Goal: Task Accomplishment & Management: Use online tool/utility

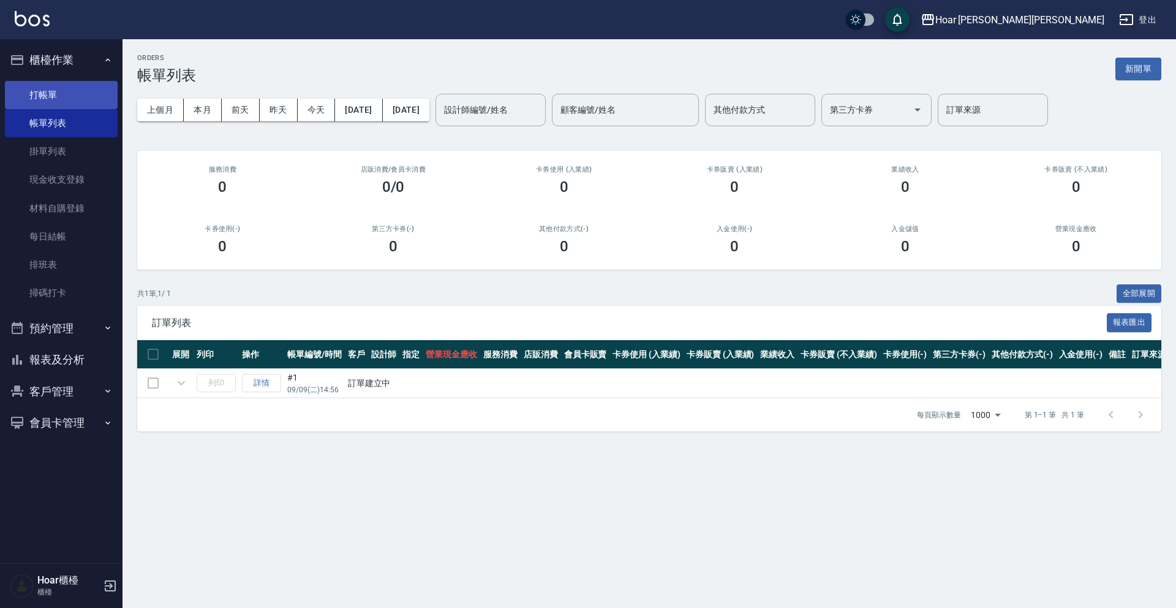
click at [36, 96] on link "打帳單" at bounding box center [61, 95] width 113 height 28
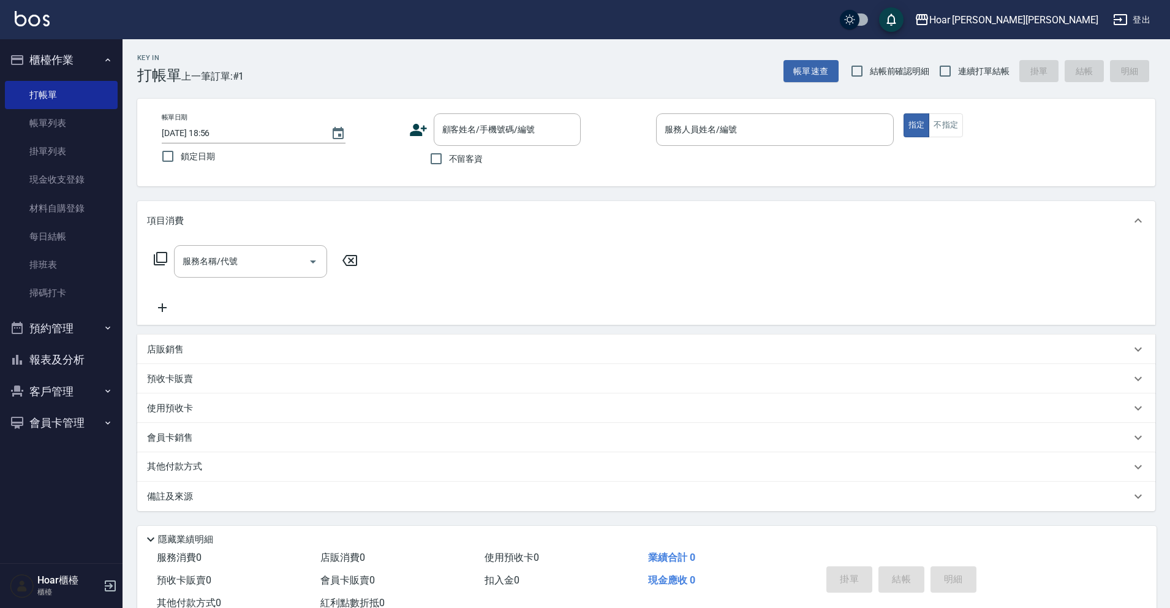
click at [420, 126] on icon at bounding box center [418, 130] width 18 height 18
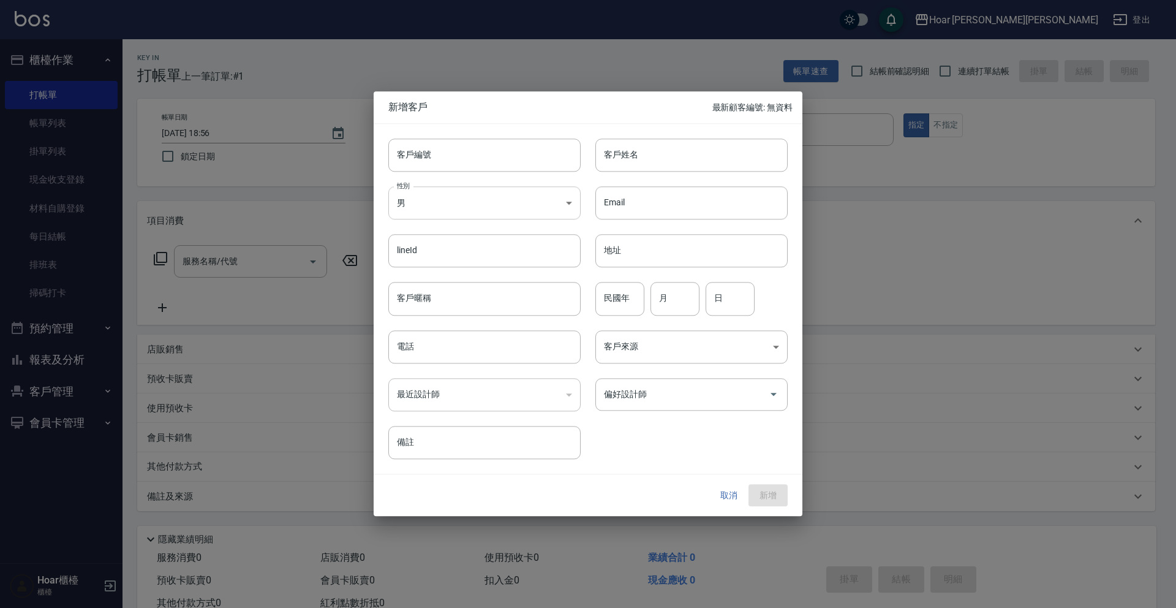
click at [441, 207] on body "Hoar [PERSON_NAME][PERSON_NAME] 登出 櫃檯作業 打帳單 帳單列表 掛單列表 現金收支登錄 材料自購登錄 每日結帳 排班表 掃碼…" at bounding box center [588, 322] width 1176 height 644
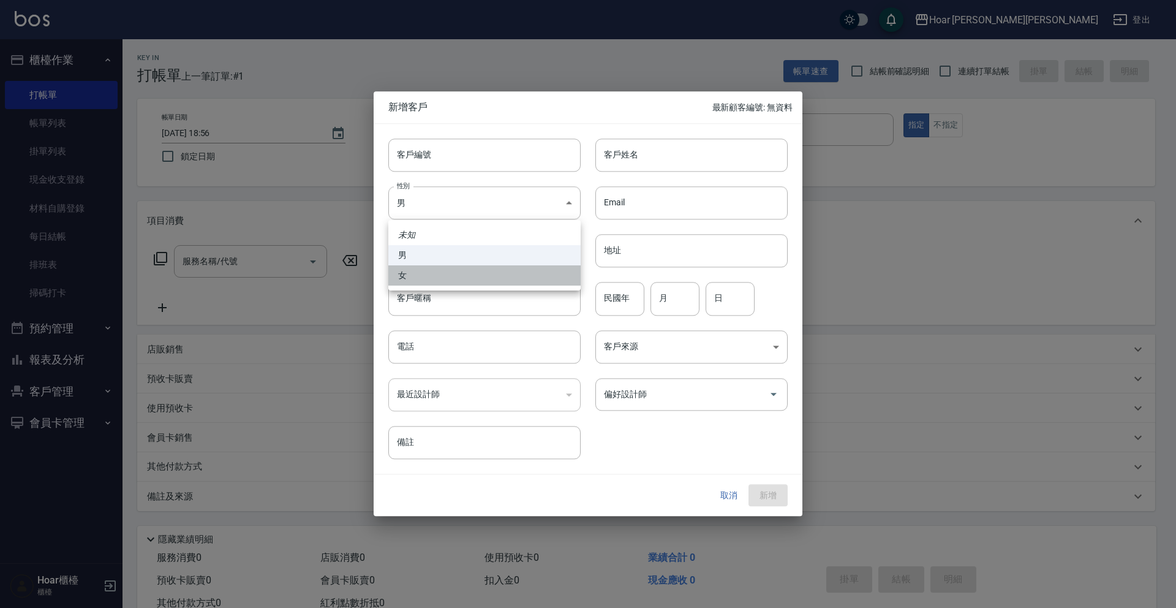
click at [464, 274] on li "女" at bounding box center [484, 275] width 192 height 20
type input "[DEMOGRAPHIC_DATA]"
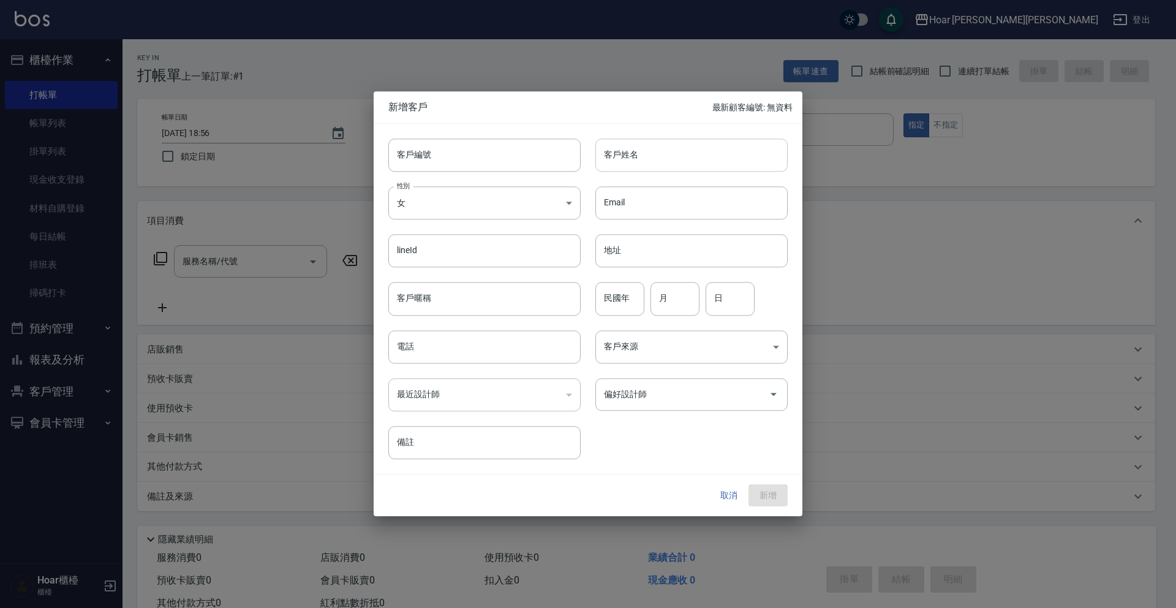
click at [679, 148] on input "客戶姓名" at bounding box center [692, 154] width 192 height 33
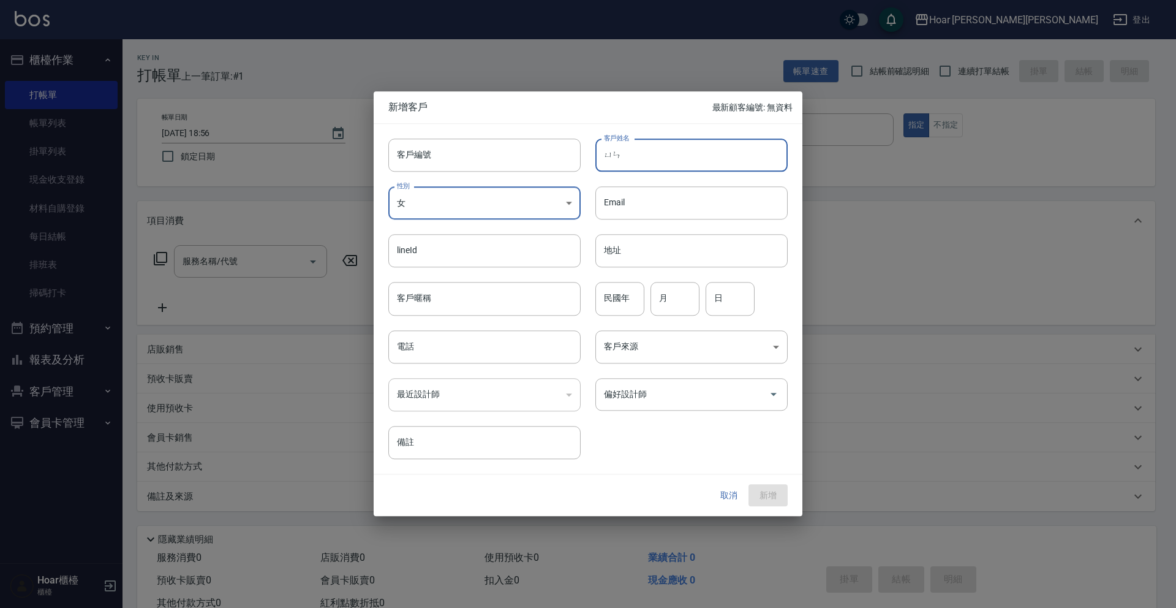
type input "芸"
type input "[PERSON_NAME]"
click at [452, 352] on input "電話" at bounding box center [484, 346] width 192 height 33
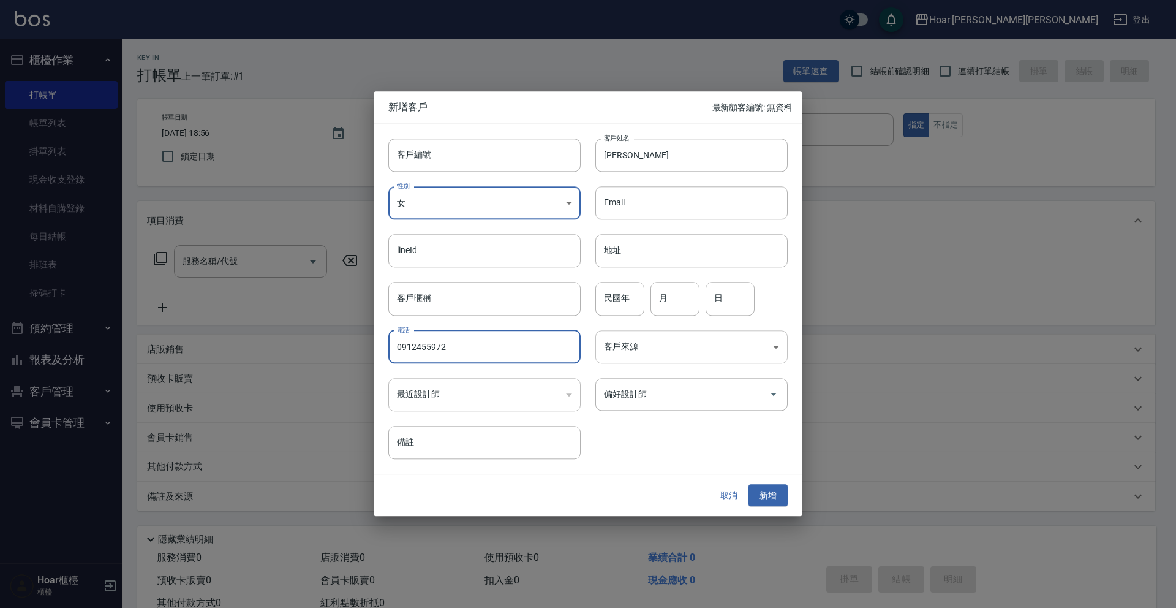
type input "0912455972"
click at [682, 344] on body "Hoar 霍爾沙龍 登出 櫃檯作業 打帳單 帳單列表 掛單列表 現金收支登錄 材料自購登錄 每日結帳 排班表 掃碼打卡 預約管理 預約管理 單日預約紀錄 單週…" at bounding box center [588, 322] width 1176 height 644
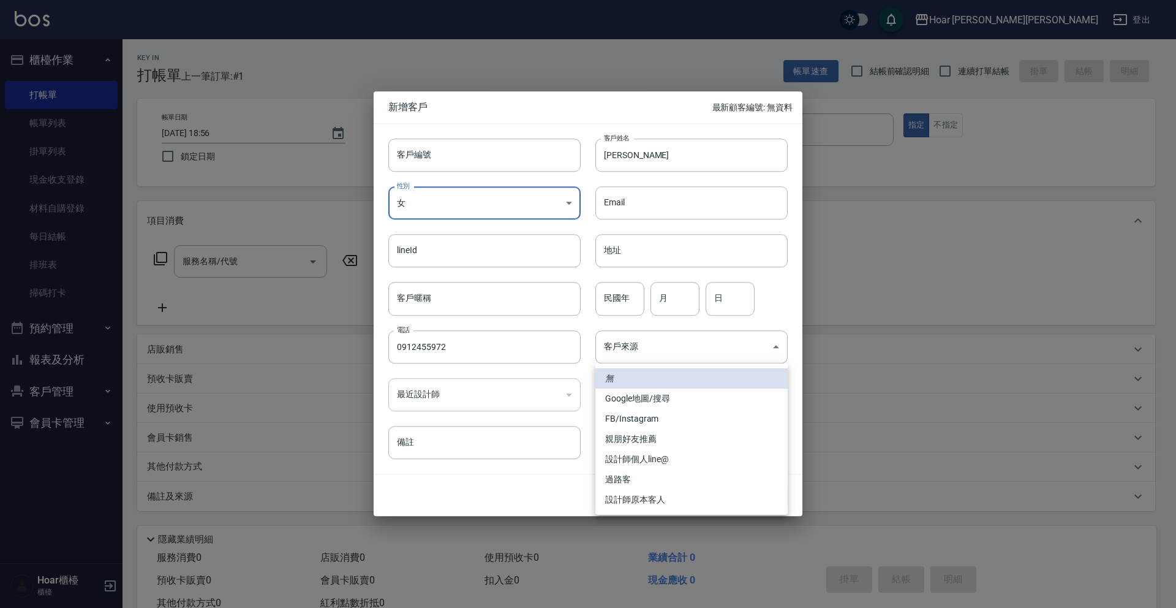
click at [634, 464] on li "設計師個人line@" at bounding box center [692, 459] width 192 height 20
type input "設計師個人line@"
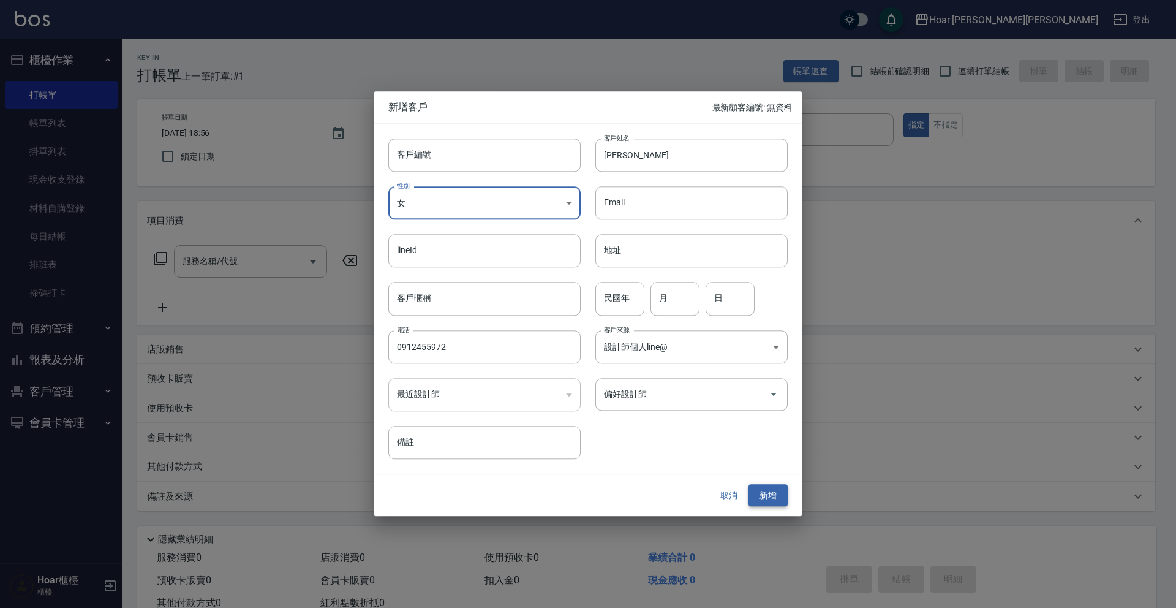
click at [765, 493] on button "新增" at bounding box center [768, 495] width 39 height 23
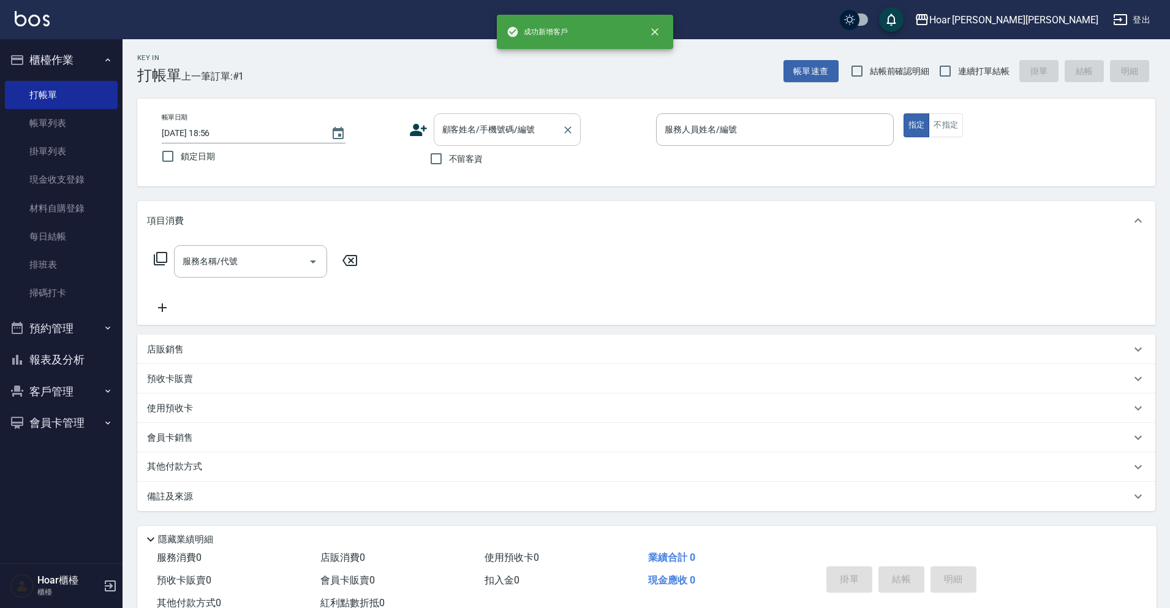
click at [480, 128] on input "顧客姓名/手機號碼/編號" at bounding box center [498, 129] width 118 height 21
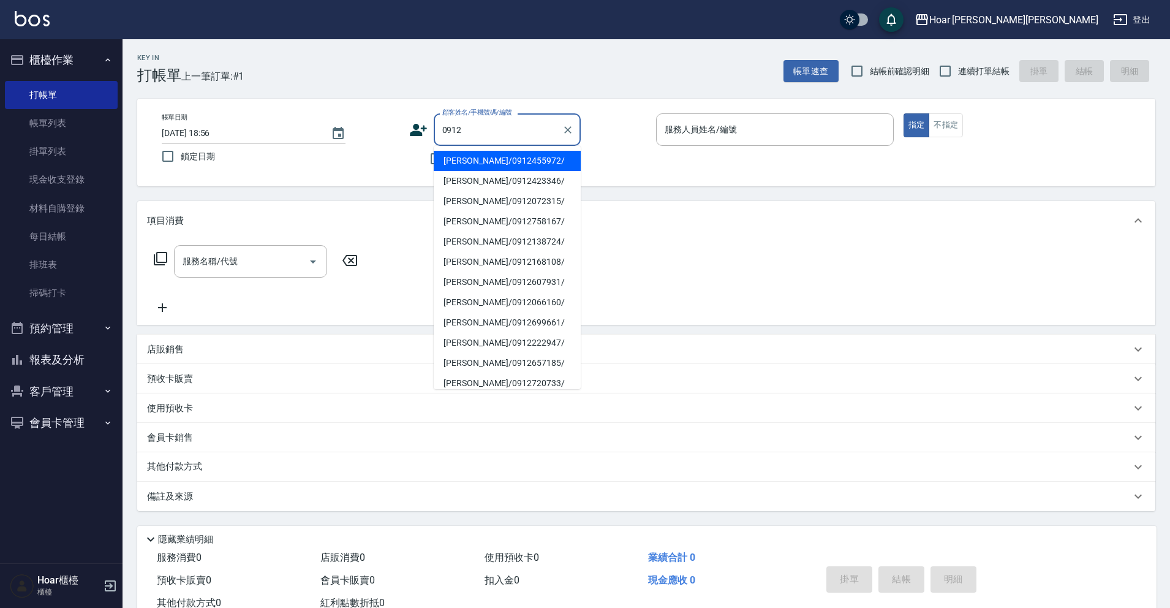
click at [469, 162] on li "李昀悅/0912455972/" at bounding box center [507, 161] width 147 height 20
type input "李昀悅/0912455972/"
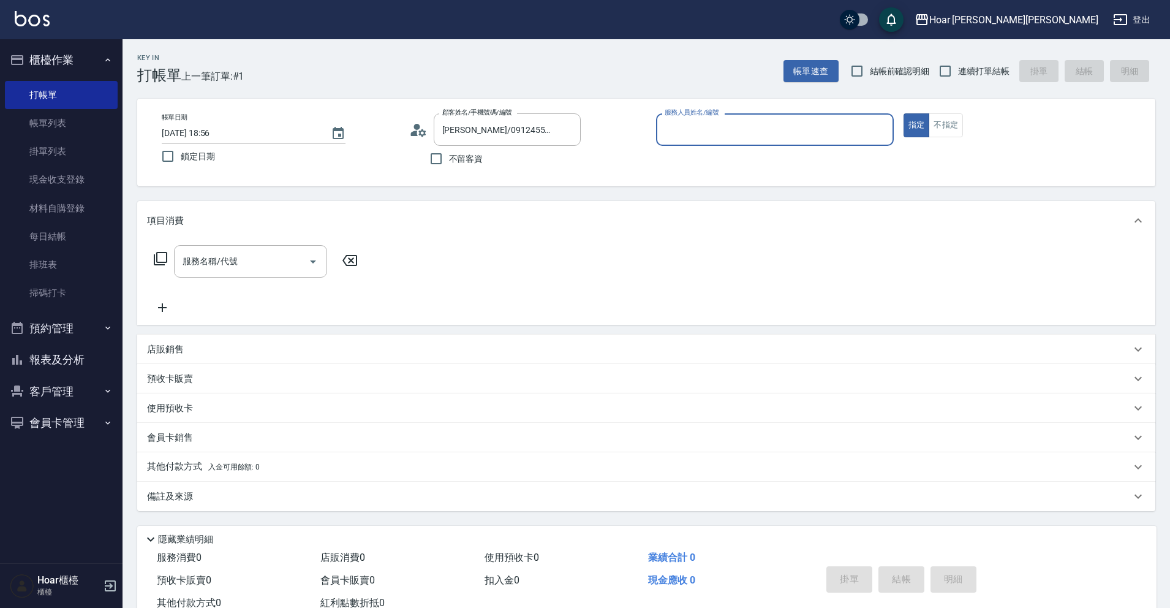
click at [746, 126] on input "服務人員姓名/編號" at bounding box center [775, 129] width 227 height 21
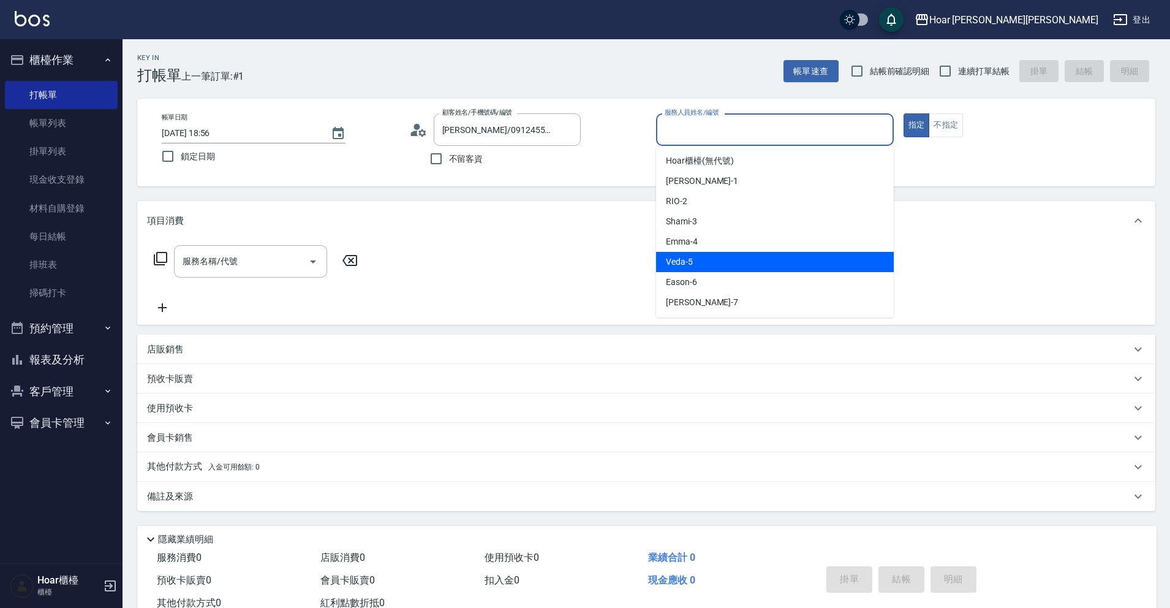
drag, startPoint x: 690, startPoint y: 265, endPoint x: 772, endPoint y: 231, distance: 88.2
click at [690, 265] on span "Veda -5" at bounding box center [679, 261] width 27 height 13
type input "Veda-5"
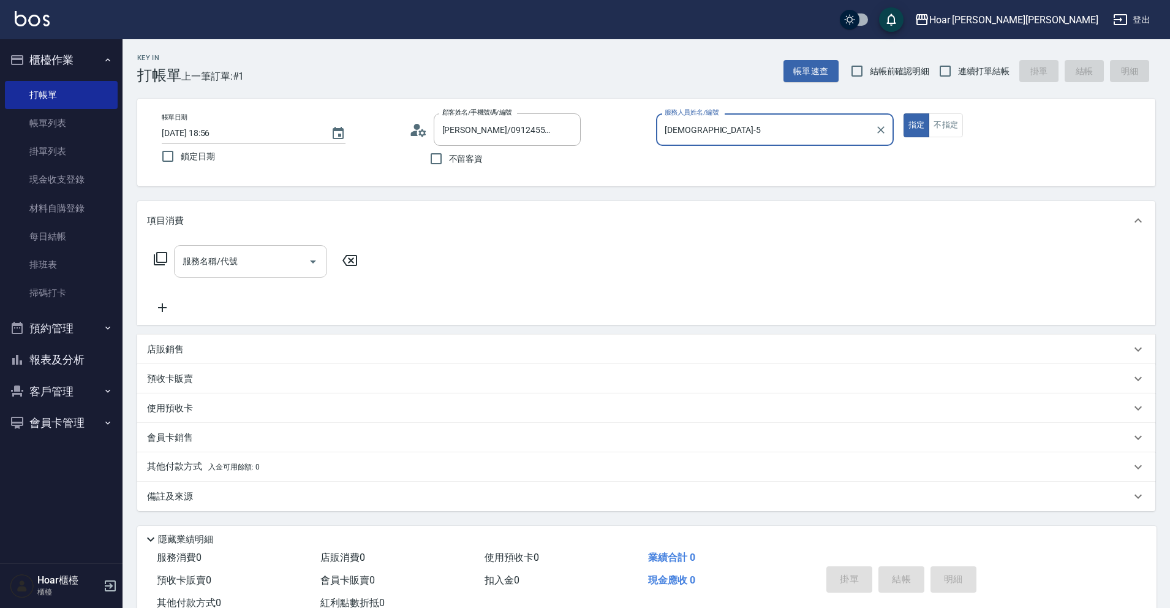
click at [192, 259] on div "服務名稱/代號 服務名稱/代號" at bounding box center [250, 261] width 153 height 32
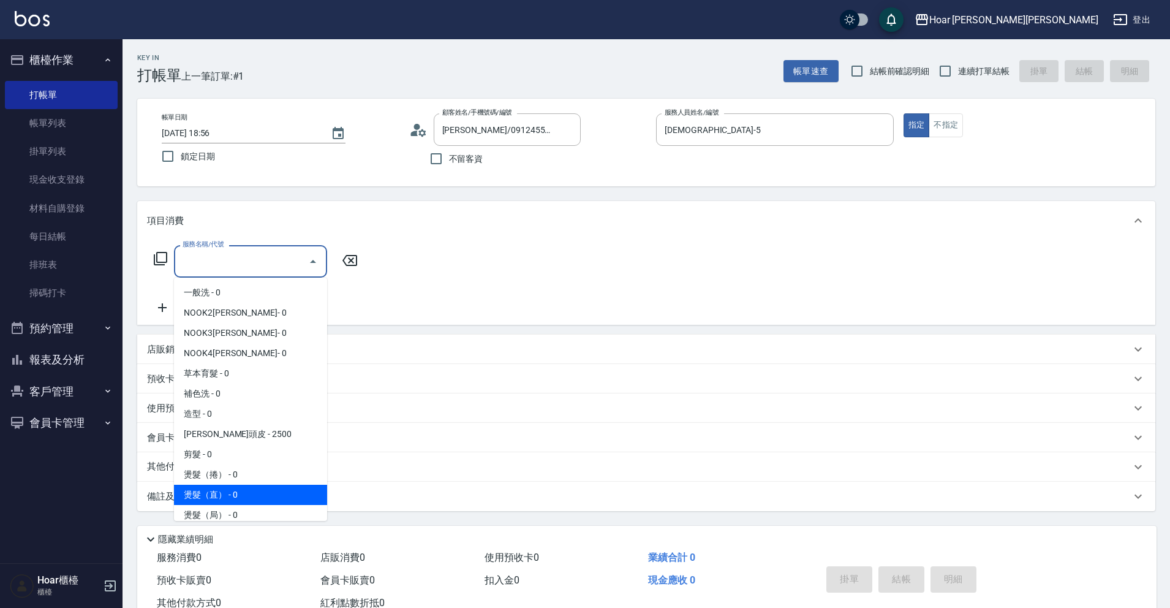
click at [232, 489] on span "燙髮（直） - 0" at bounding box center [250, 495] width 153 height 20
type input "燙髮（直）(302)"
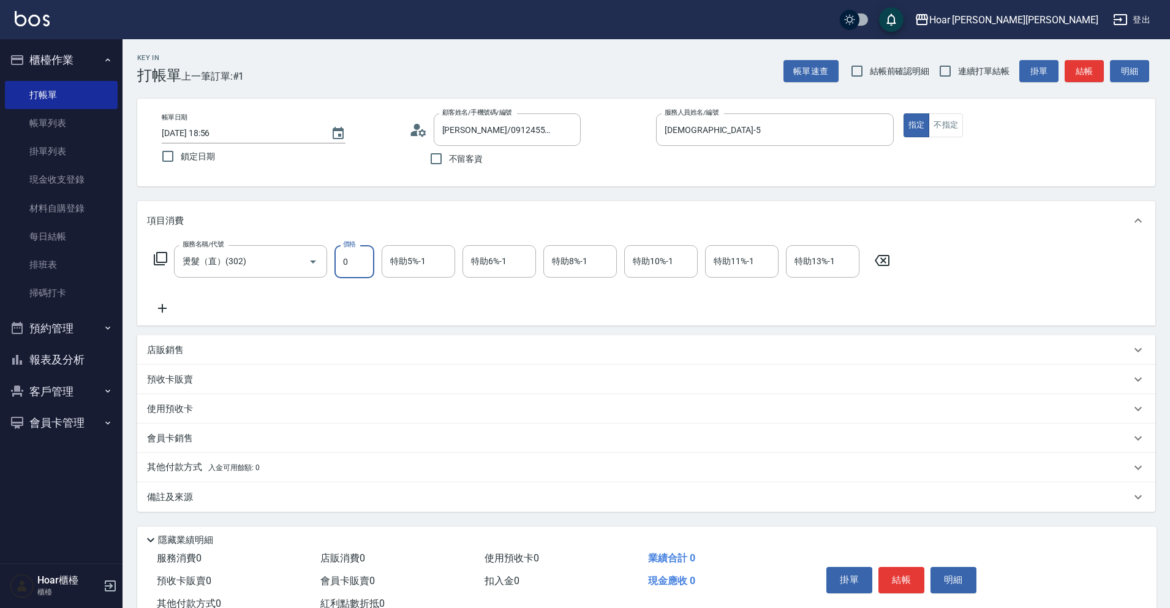
click at [353, 257] on input "0" at bounding box center [355, 261] width 40 height 33
type input "1800"
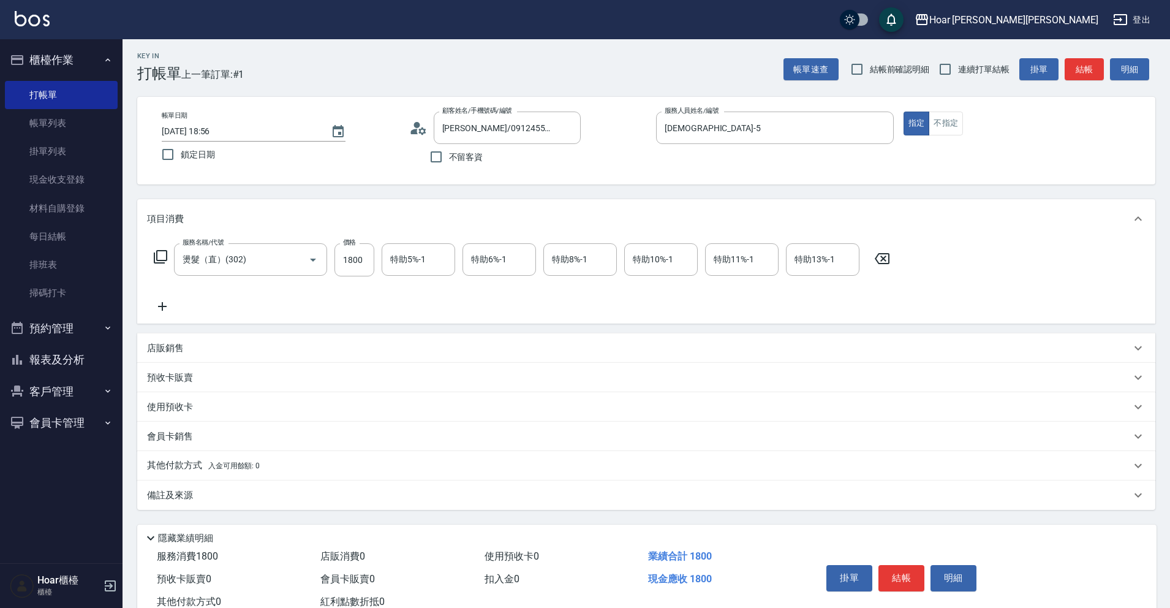
click at [523, 306] on div "服務名稱/代號 燙髮（直）(302) 服務名稱/代號 價格 1800 價格 特助5%-1 特助5%-1 特助6%-1 特助6%-1 特助8%-1 特助8%-1…" at bounding box center [522, 278] width 751 height 70
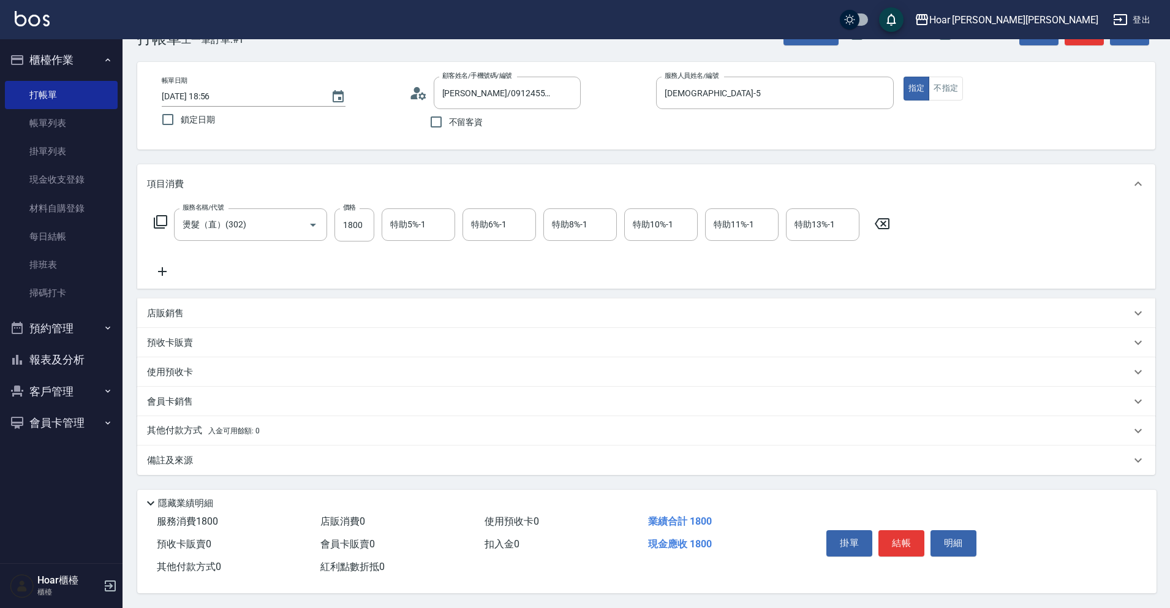
click at [168, 427] on p "其他付款方式 入金可用餘額: 0" at bounding box center [203, 430] width 113 height 13
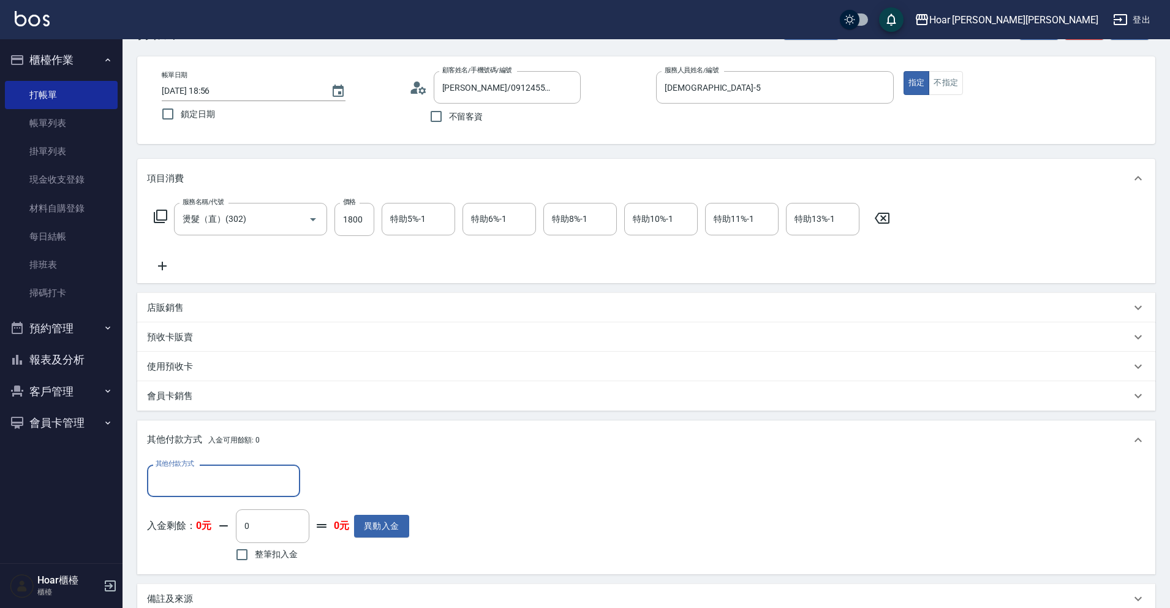
scroll to position [0, 0]
click at [223, 474] on input "其他付款方式" at bounding box center [224, 480] width 142 height 21
drag, startPoint x: 180, startPoint y: 529, endPoint x: 200, endPoint y: 523, distance: 21.5
click at [180, 529] on span "轉帳匯款" at bounding box center [223, 532] width 153 height 20
type input "轉帳匯款"
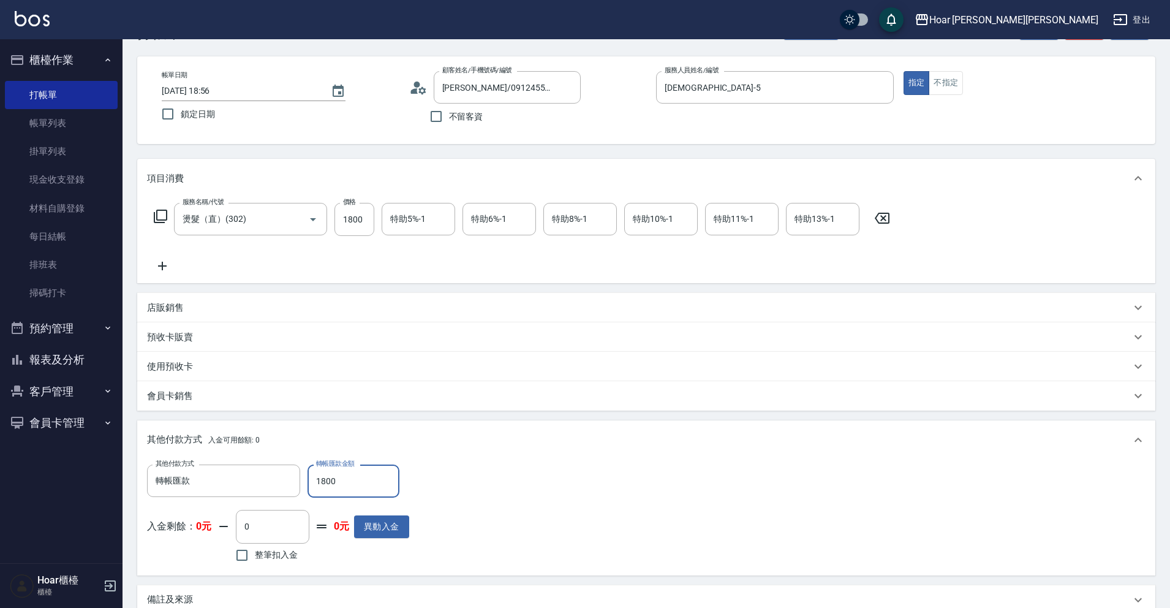
type input "1800"
click at [629, 467] on div "其他付款方式 轉帳匯款 其他付款方式 轉帳匯款金額 1800 轉帳匯款金額 入金剩餘： 0元 0 ​ 整筆扣入金 0元 異動入金" at bounding box center [646, 514] width 999 height 100
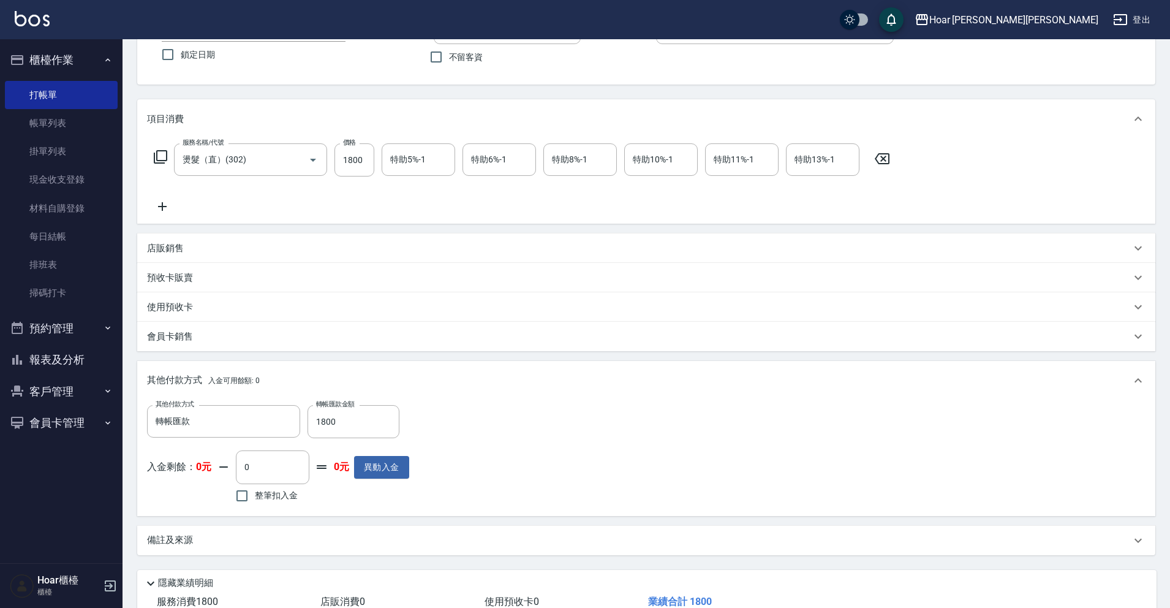
scroll to position [187, 0]
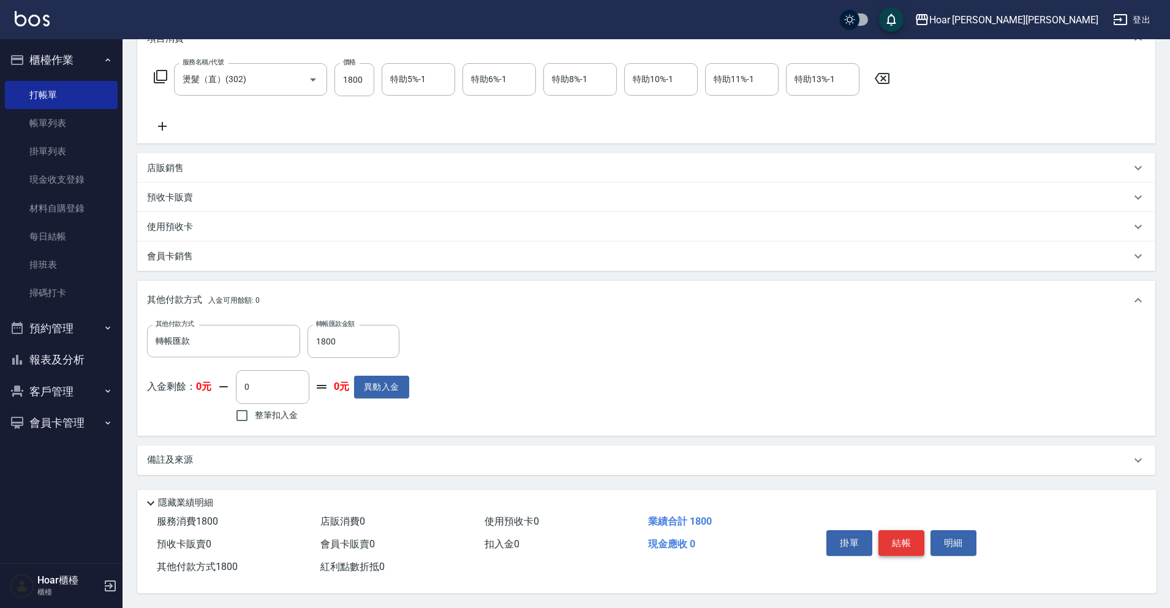
click at [908, 534] on button "結帳" at bounding box center [902, 543] width 46 height 26
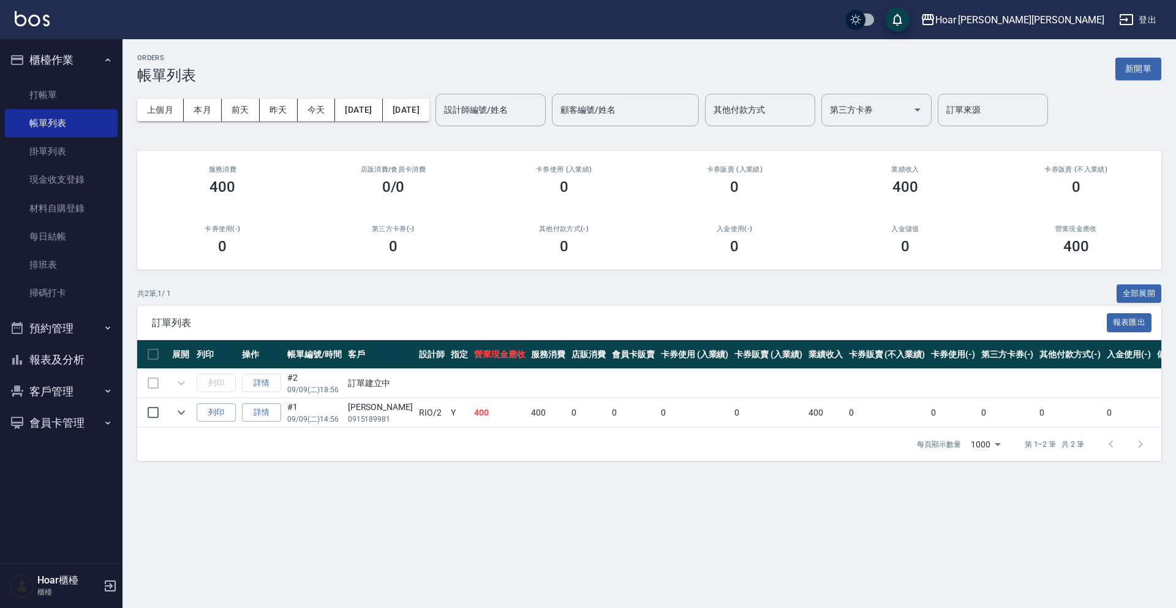
click at [1144, 72] on button "新開單" at bounding box center [1139, 69] width 46 height 23
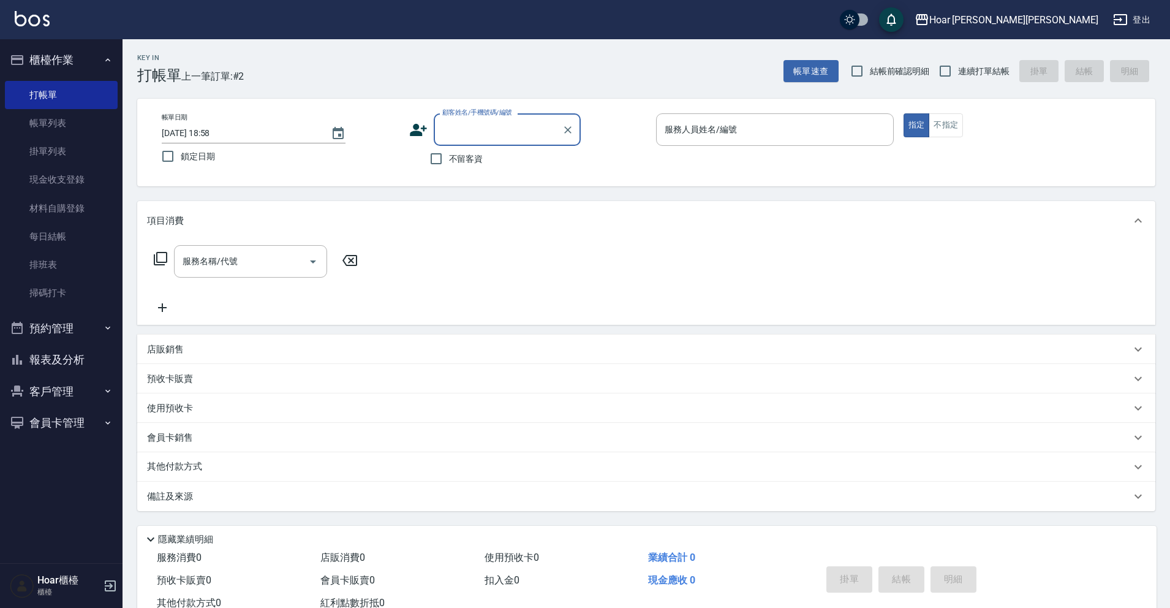
click at [417, 131] on icon at bounding box center [418, 130] width 17 height 12
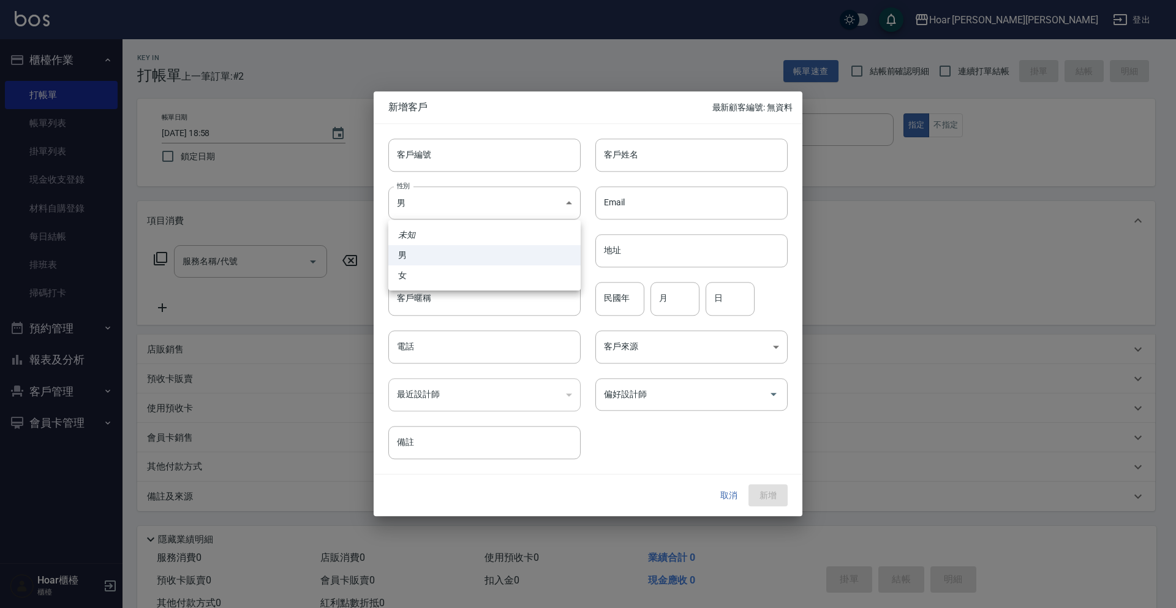
drag, startPoint x: 477, startPoint y: 201, endPoint x: 461, endPoint y: 244, distance: 46.1
click at [475, 201] on body "Hoar 霍爾沙龍 登出 櫃檯作業 打帳單 帳單列表 掛單列表 現金收支登錄 材料自購登錄 每日結帳 排班表 掃碼打卡 預約管理 預約管理 單日預約紀錄 單週…" at bounding box center [588, 322] width 1176 height 644
click at [458, 278] on li "女" at bounding box center [484, 275] width 192 height 20
type input "FEMALE"
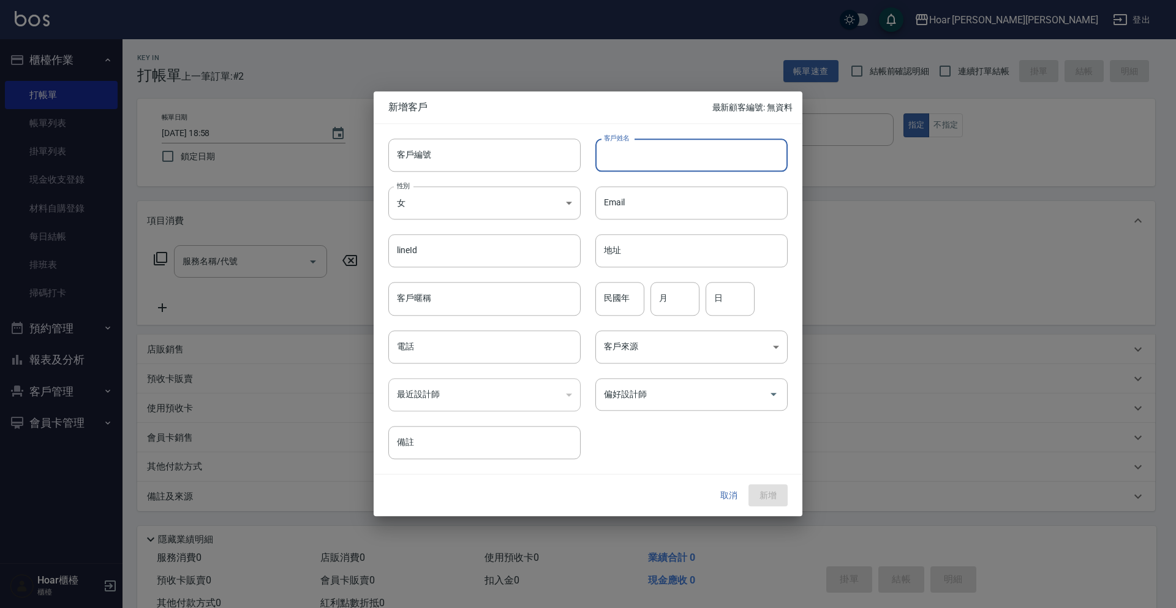
click at [658, 143] on input "客戶姓名" at bounding box center [692, 154] width 192 height 33
type input "[PERSON_NAME]"
click at [460, 359] on input "電話" at bounding box center [484, 346] width 192 height 33
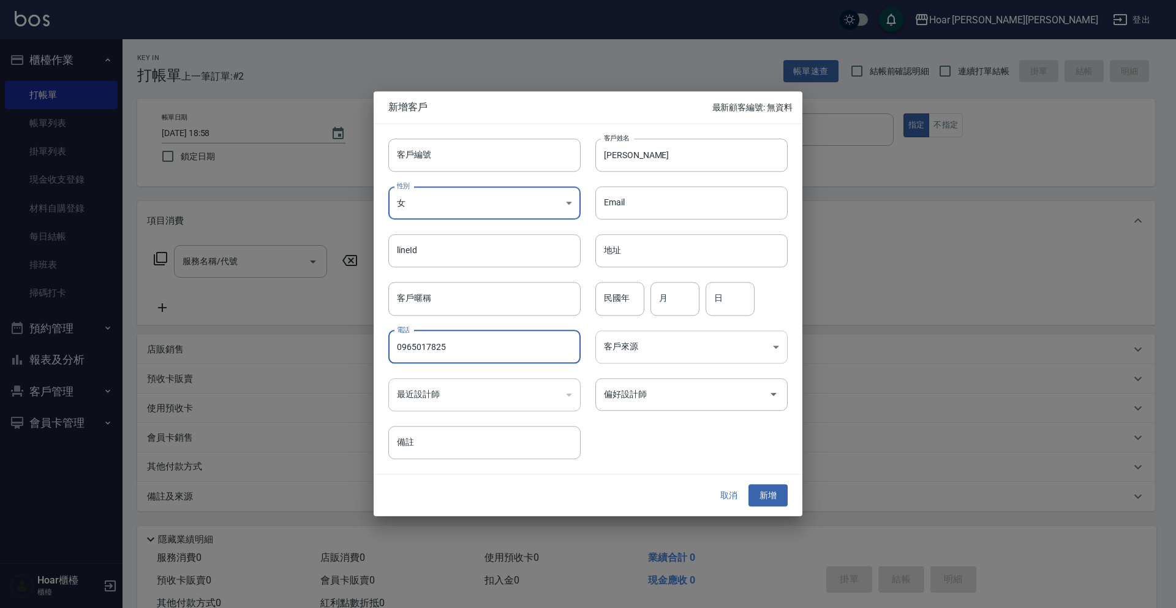
type input "0965017825"
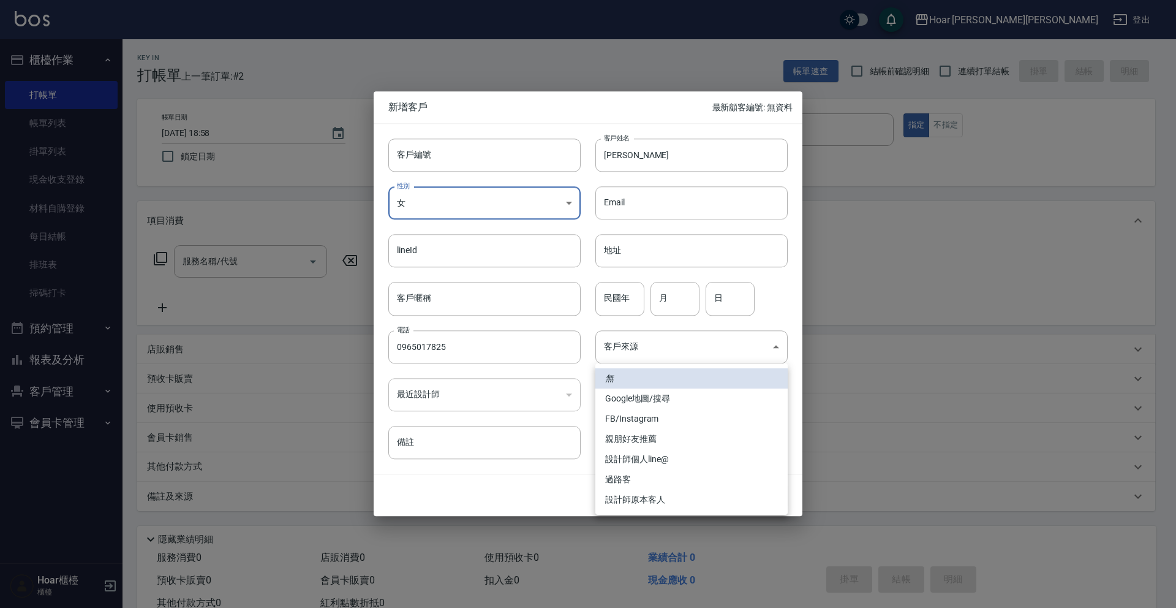
click at [724, 350] on body "Hoar 霍爾沙龍 登出 櫃檯作業 打帳單 帳單列表 掛單列表 現金收支登錄 材料自購登錄 每日結帳 排班表 掃碼打卡 預約管理 預約管理 單日預約紀錄 單週…" at bounding box center [588, 322] width 1176 height 644
click at [646, 450] on li "設計師個人line@" at bounding box center [692, 459] width 192 height 20
type input "設計師個人line@"
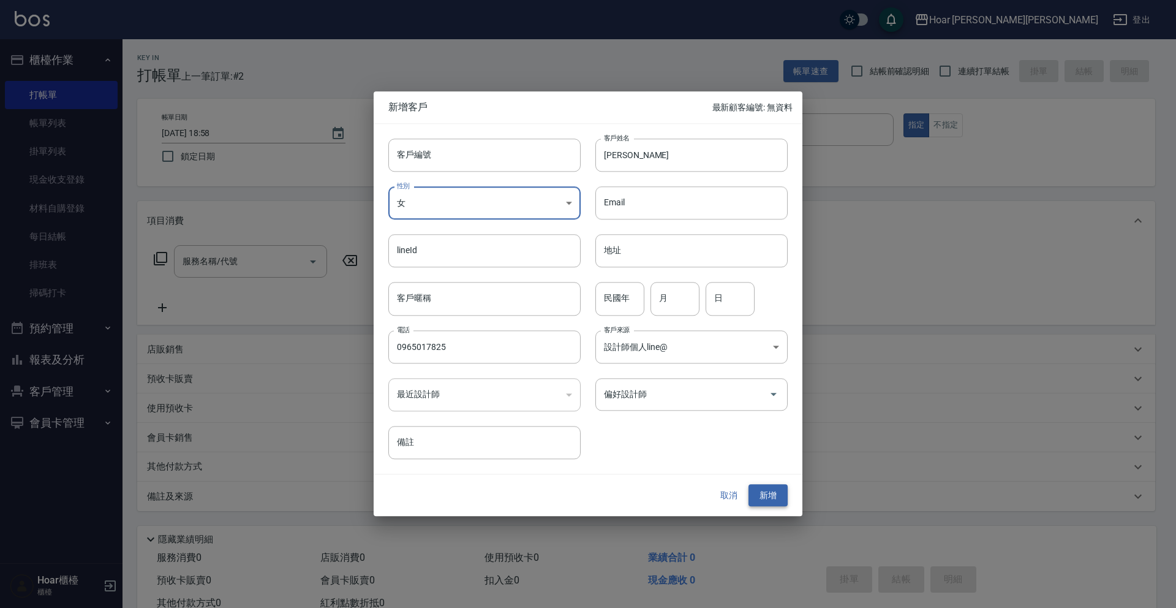
click at [773, 498] on button "新增" at bounding box center [768, 495] width 39 height 23
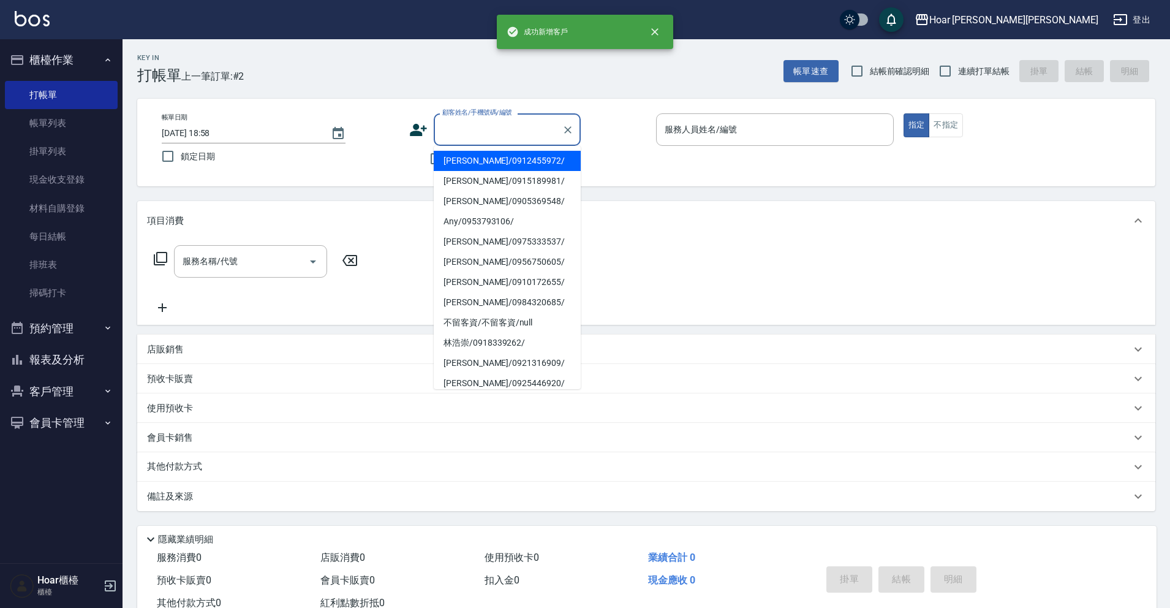
click at [499, 137] on input "顧客姓名/手機號碼/編號" at bounding box center [498, 129] width 118 height 21
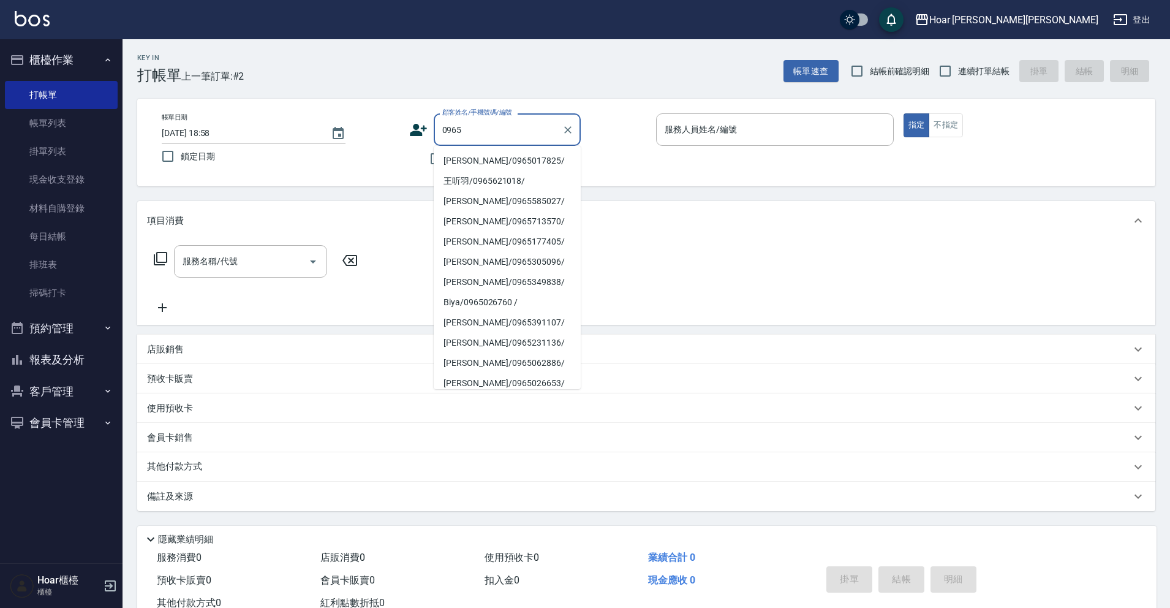
click at [477, 163] on li "李采玹/0965017825/" at bounding box center [507, 161] width 147 height 20
type input "李采玹/0965017825/"
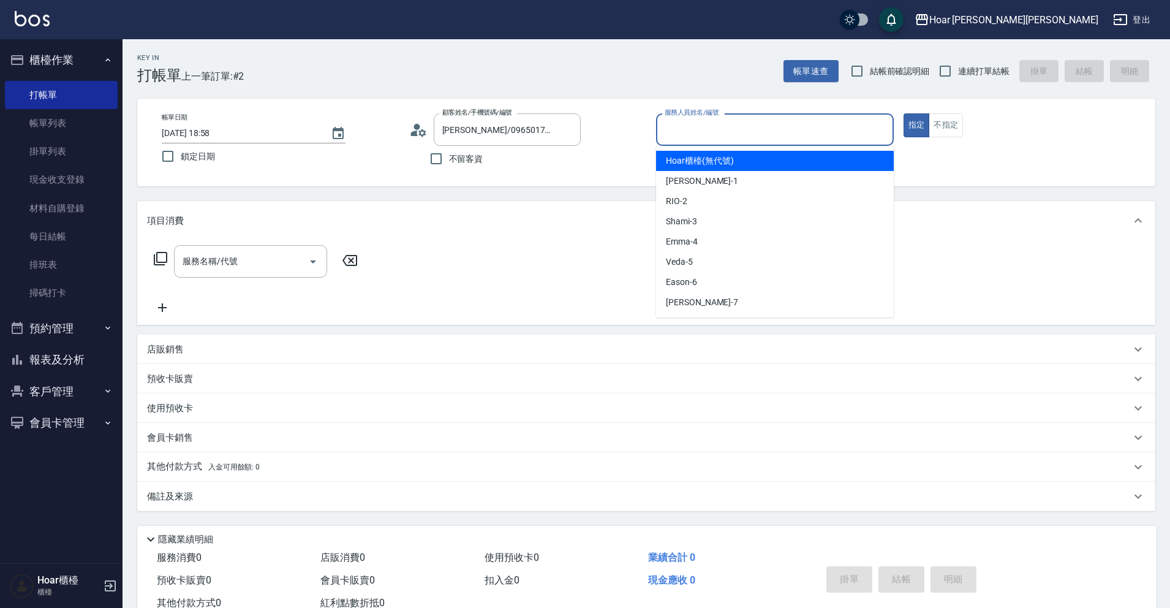
click at [738, 134] on input "服務人員姓名/編號" at bounding box center [775, 129] width 227 height 21
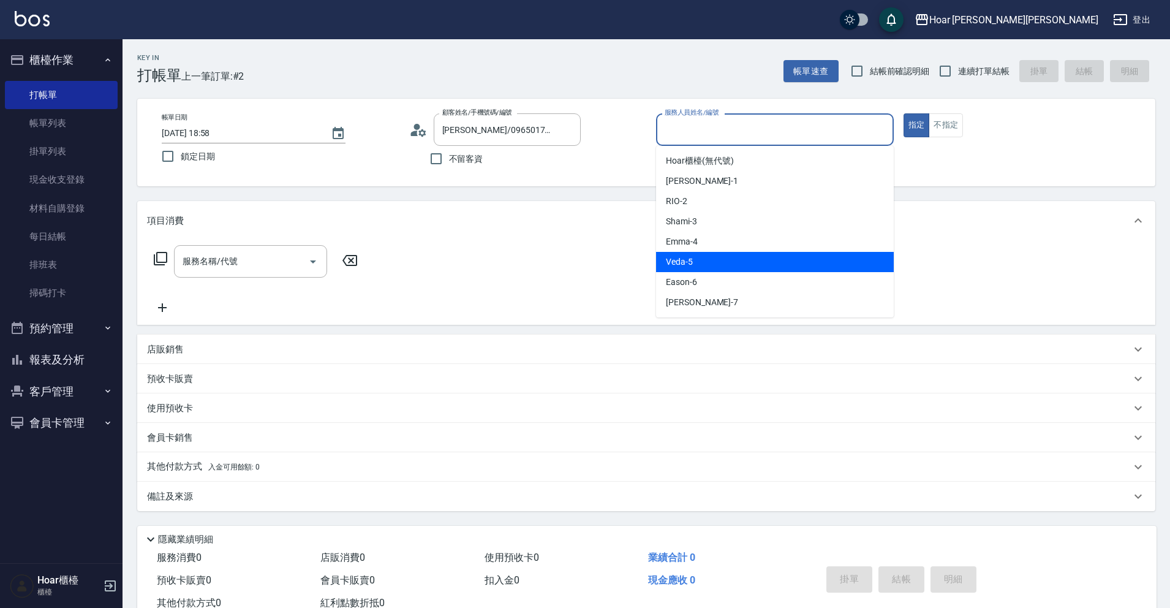
click at [676, 263] on span "Veda -5" at bounding box center [679, 261] width 27 height 13
type input "Veda-5"
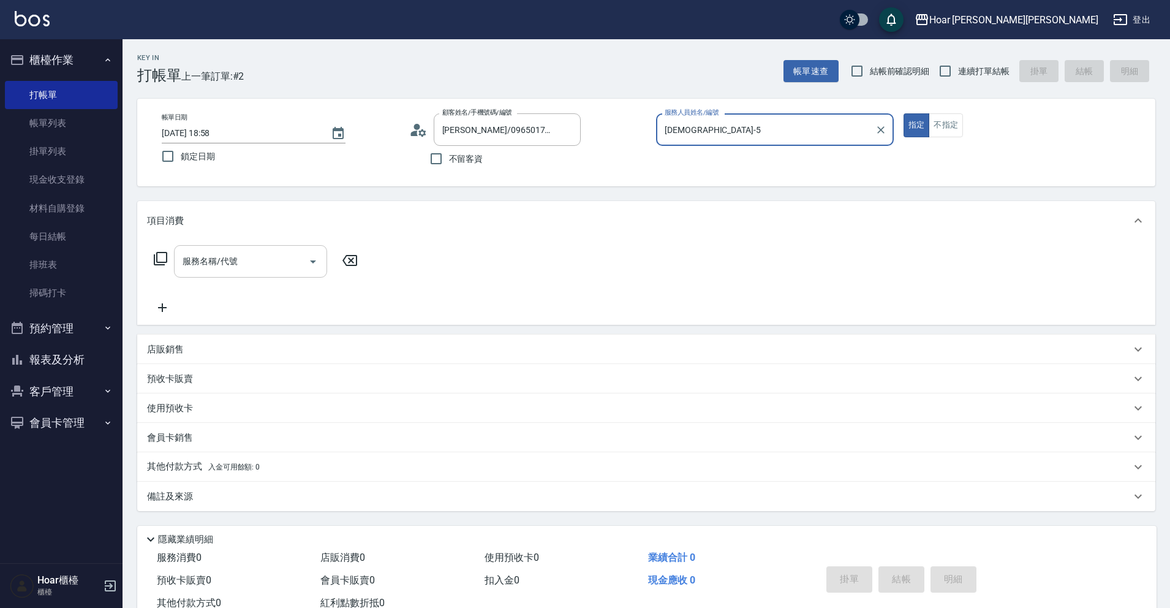
click at [217, 257] on input "服務名稱/代號" at bounding box center [242, 261] width 124 height 21
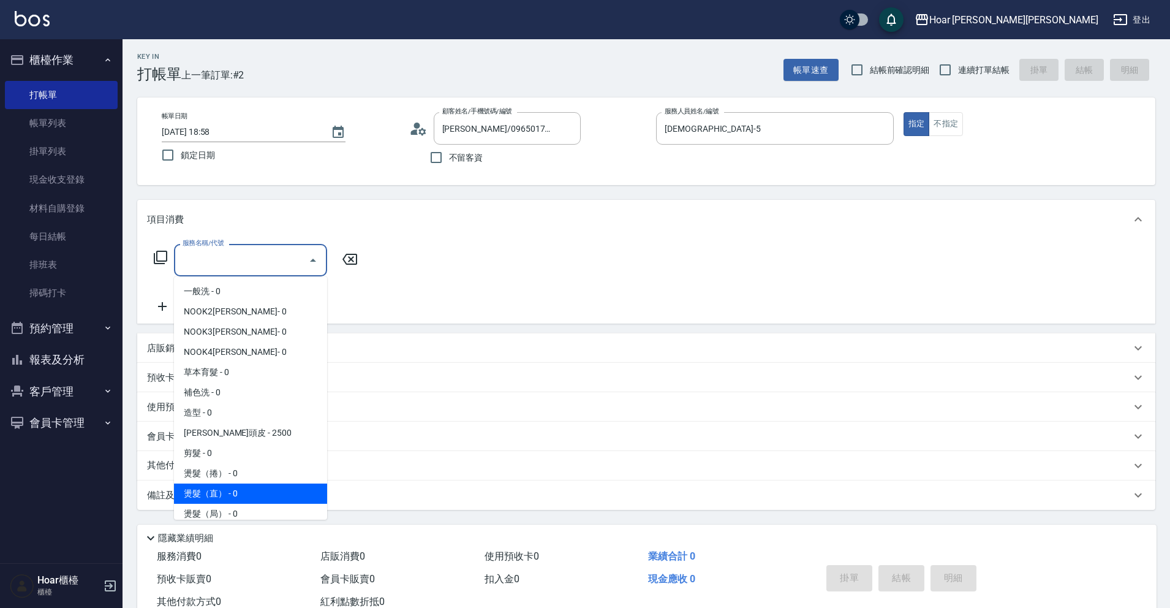
drag, startPoint x: 260, startPoint y: 491, endPoint x: 181, endPoint y: 390, distance: 127.8
click at [260, 491] on span "燙髮（直） - 0" at bounding box center [250, 493] width 153 height 20
type input "燙髮（直）(302)"
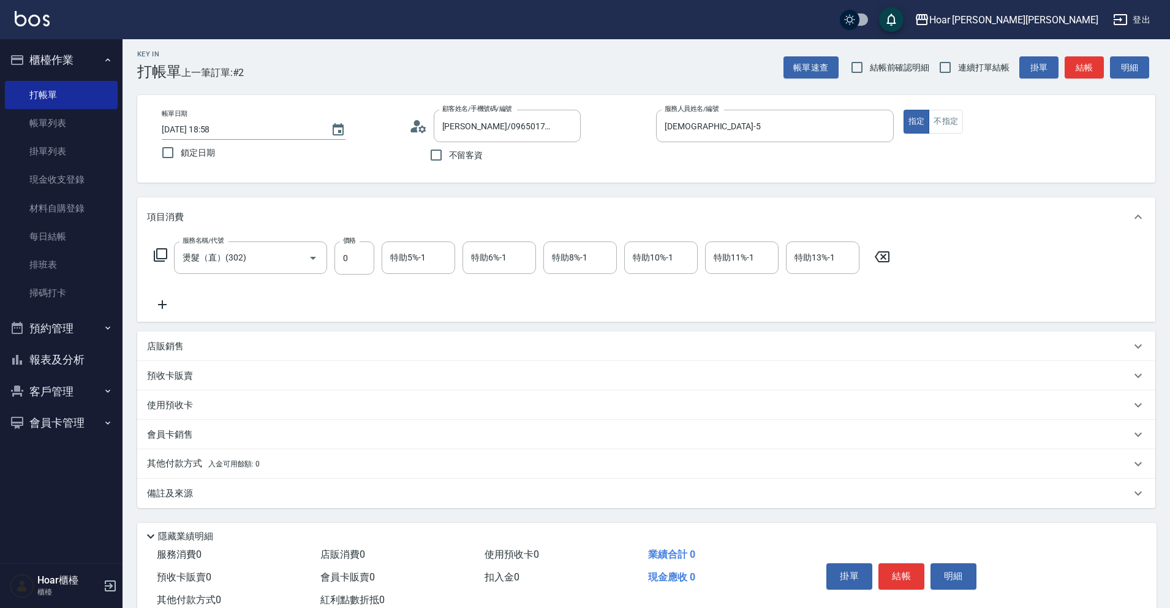
click at [160, 302] on icon at bounding box center [162, 304] width 31 height 15
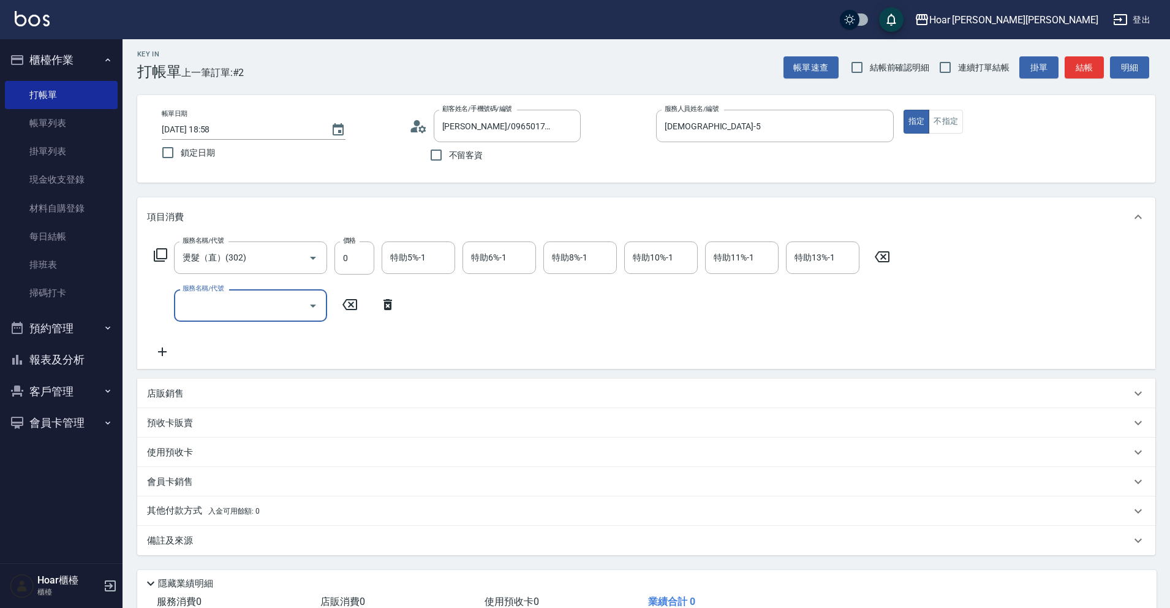
click at [194, 302] on input "服務名稱/代號" at bounding box center [242, 305] width 124 height 21
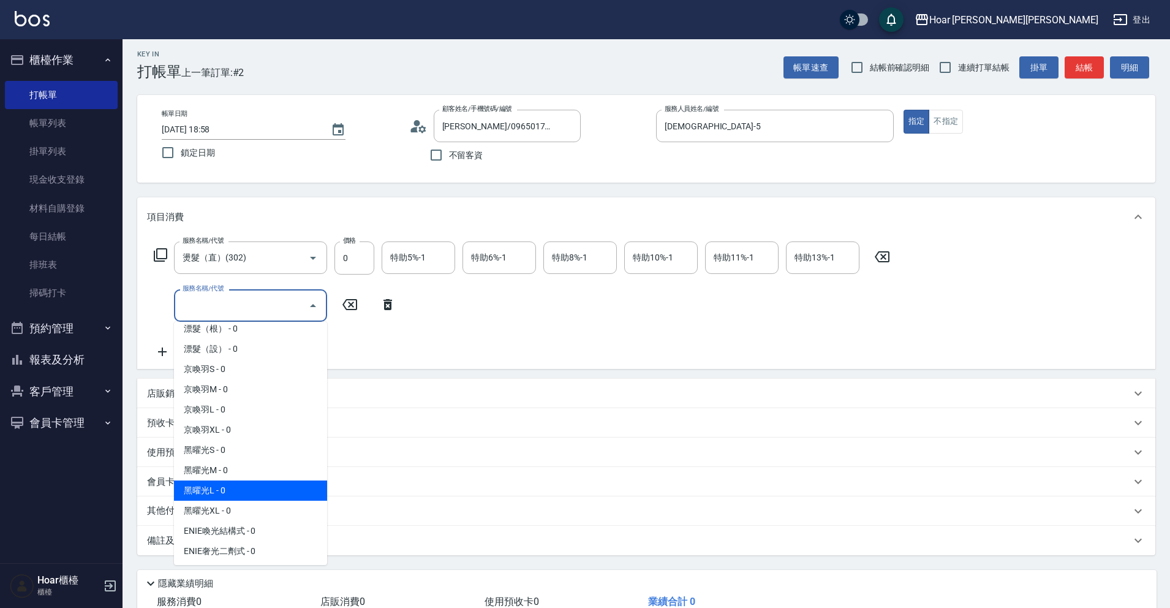
scroll to position [393, 0]
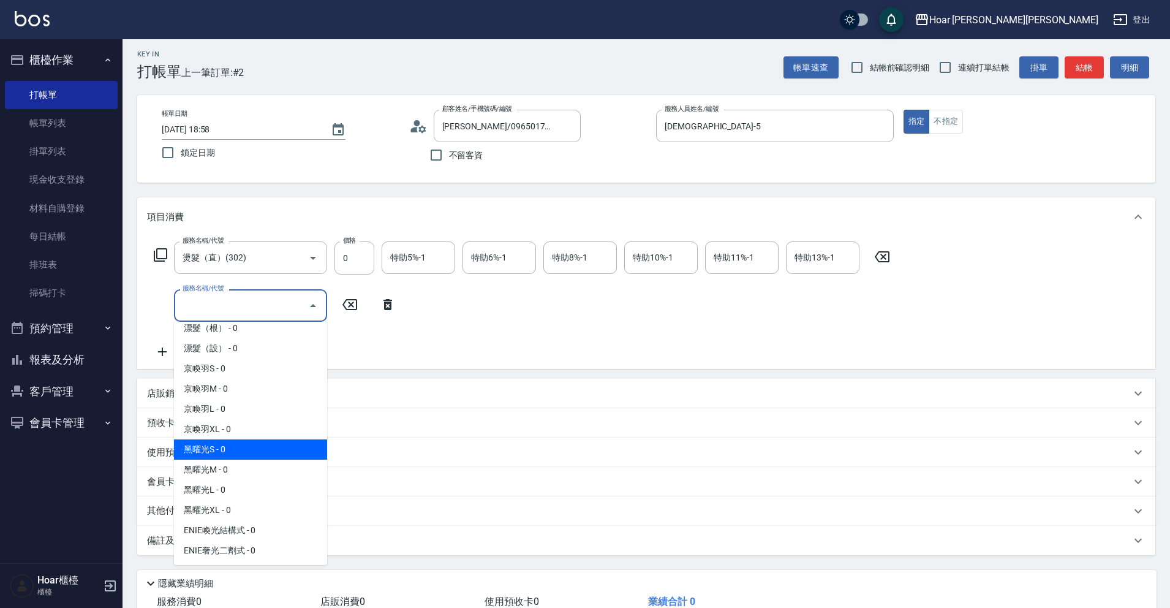
click at [204, 452] on span "黑曜光S - 0" at bounding box center [250, 449] width 153 height 20
type input "黑曜光S(605)"
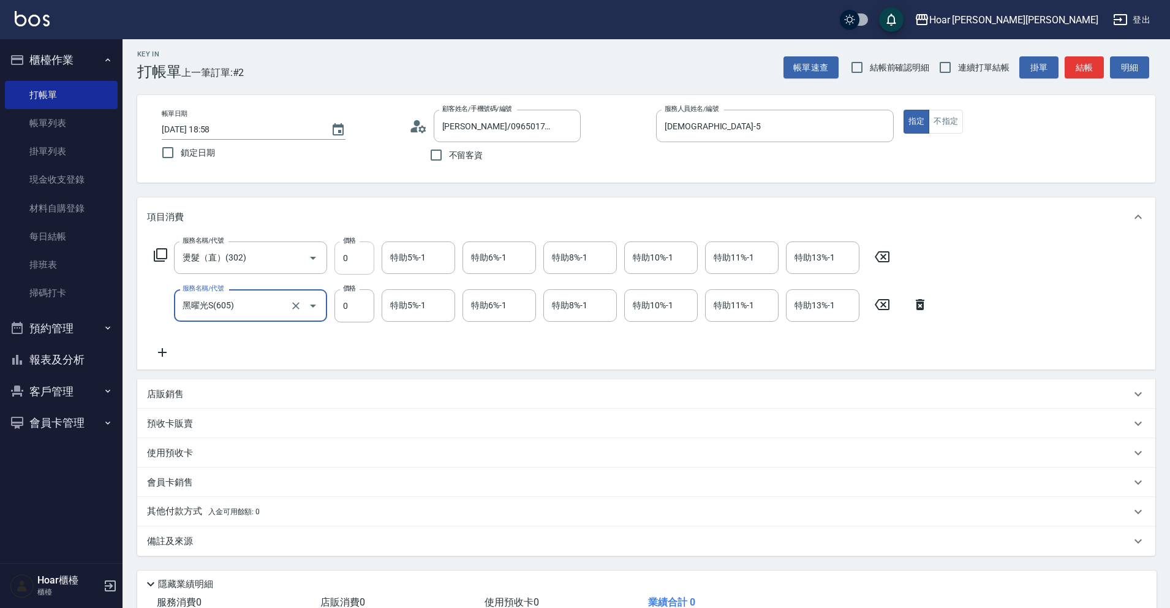
click at [349, 262] on input "0" at bounding box center [355, 257] width 40 height 33
type input "1680"
click at [366, 255] on input "0" at bounding box center [355, 257] width 40 height 33
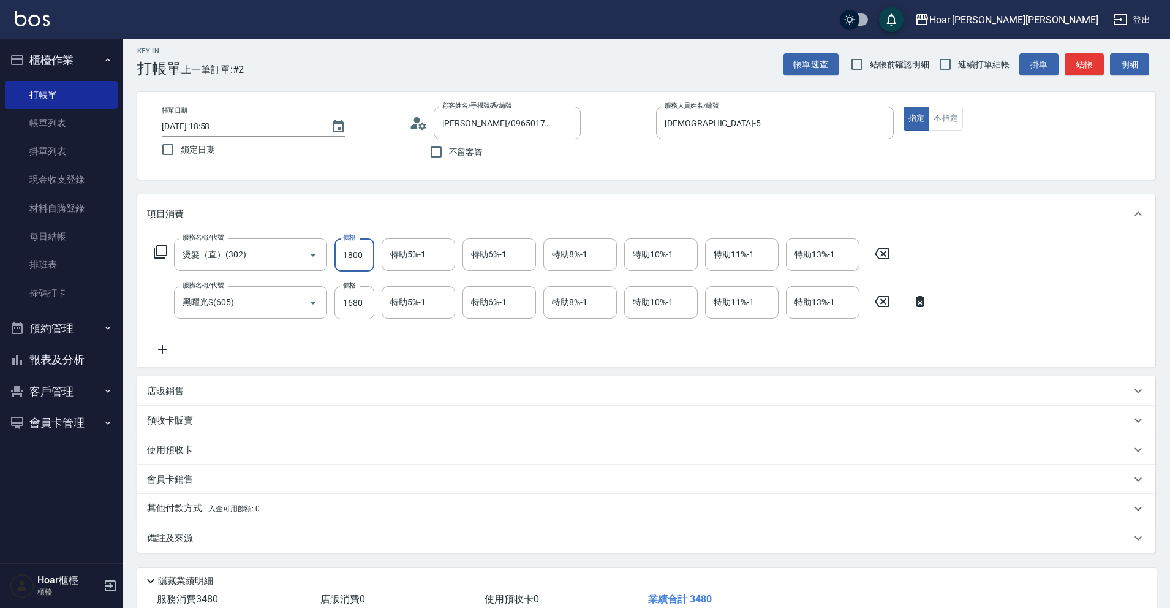
type input "1800"
click at [373, 351] on div "服務名稱/代號 燙髮（直）(302) 服務名稱/代號 價格 1800 價格 特助5%-1 特助5%-1 特助6%-1 特助6%-1 特助8%-1 特助8%-1…" at bounding box center [541, 297] width 789 height 118
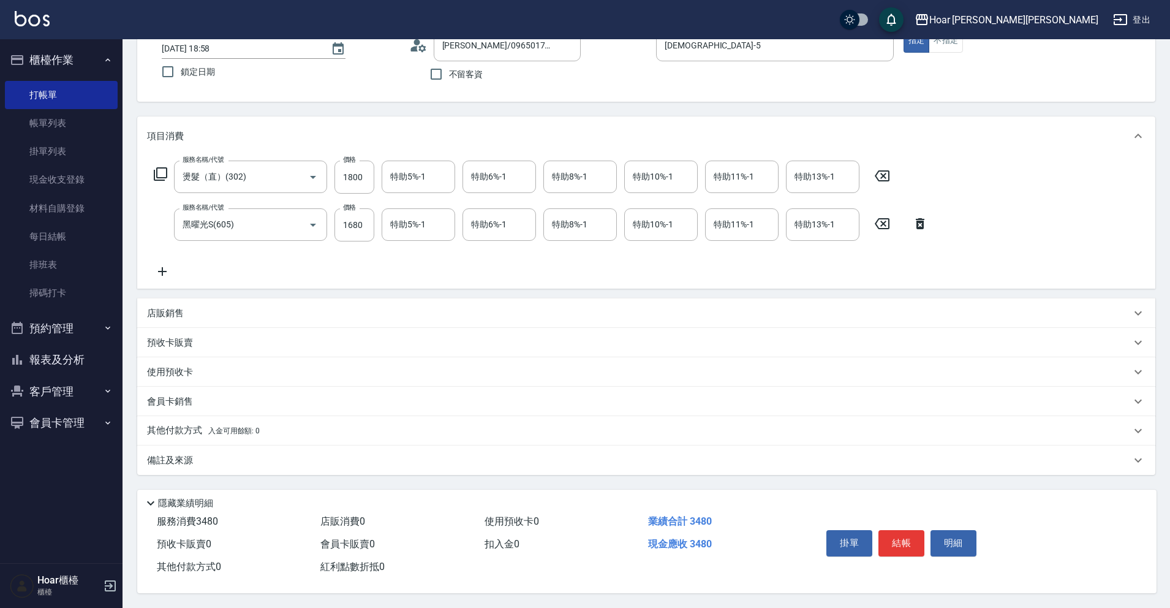
click at [202, 424] on p "其他付款方式 入金可用餘額: 0" at bounding box center [203, 430] width 113 height 13
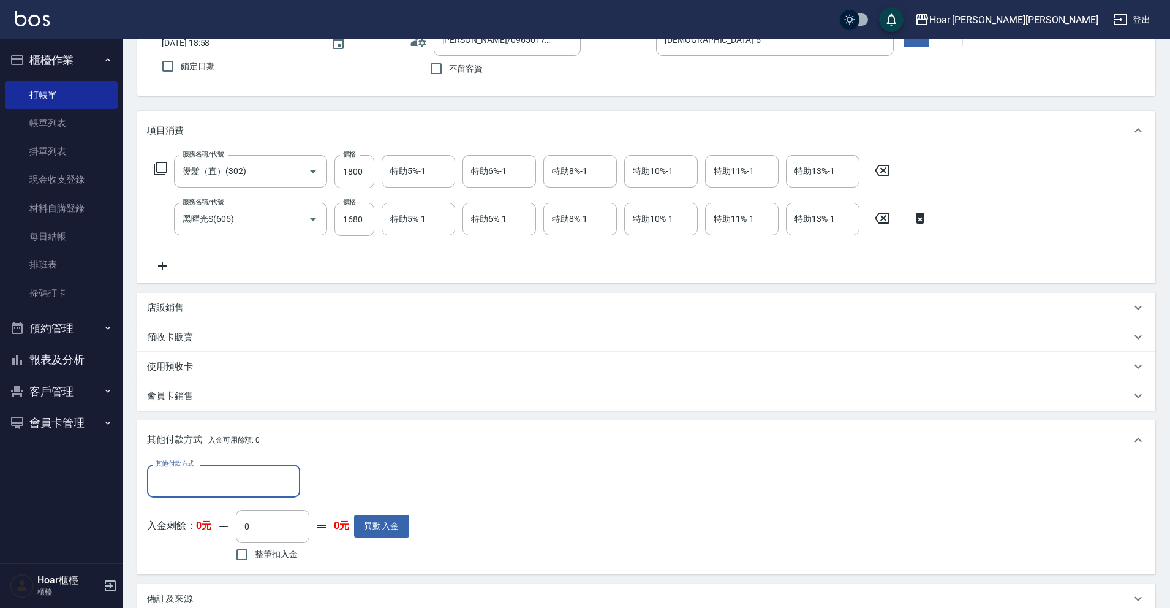
scroll to position [0, 0]
click at [209, 487] on input "其他付款方式" at bounding box center [224, 480] width 142 height 21
click at [222, 532] on span "轉帳匯款" at bounding box center [223, 533] width 153 height 20
type input "轉帳匯款"
type input "3480"
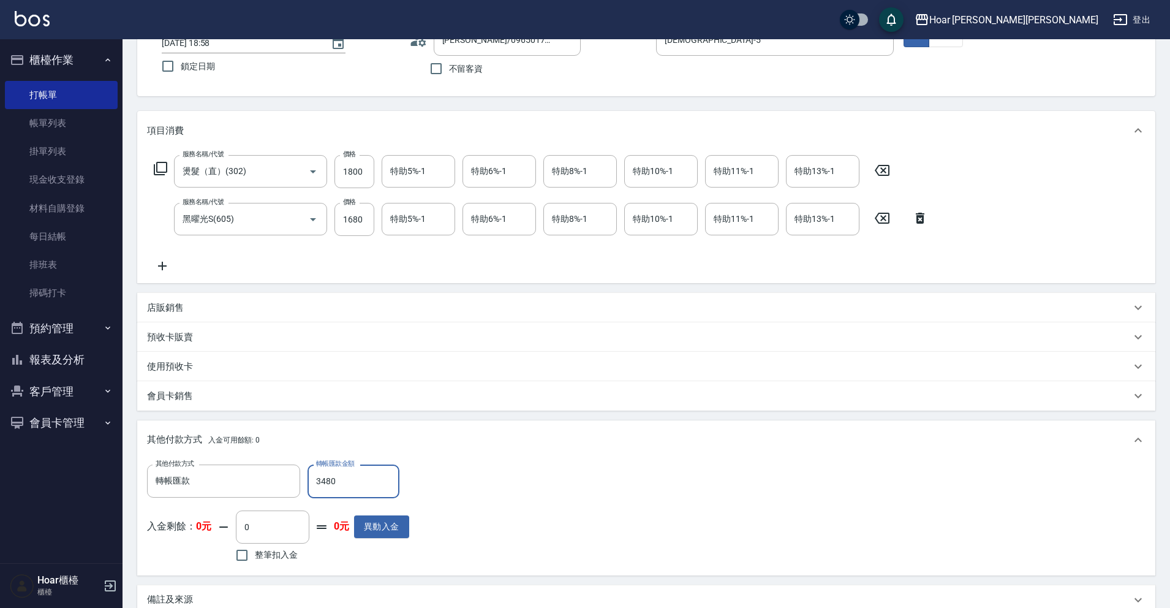
drag, startPoint x: 512, startPoint y: 482, endPoint x: 518, endPoint y: 481, distance: 6.2
click at [515, 481] on div "其他付款方式 轉帳匯款 其他付款方式 轉帳匯款金額 3480 轉帳匯款金額 入金剩餘： 0元 0 ​ 整筆扣入金 0元 異動入金" at bounding box center [646, 514] width 999 height 100
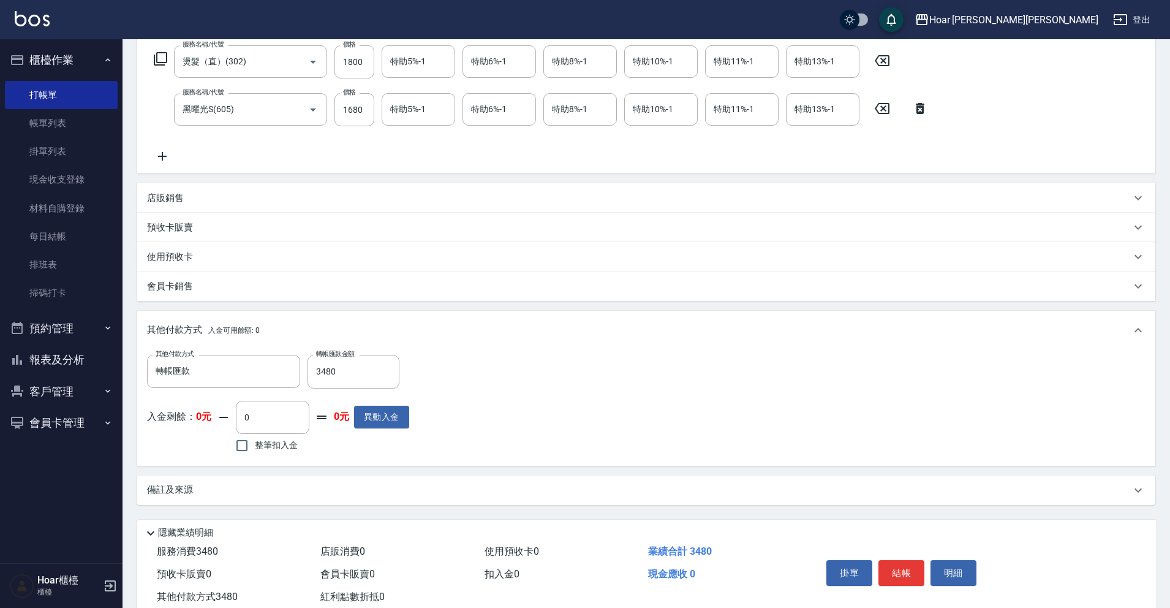
scroll to position [235, 0]
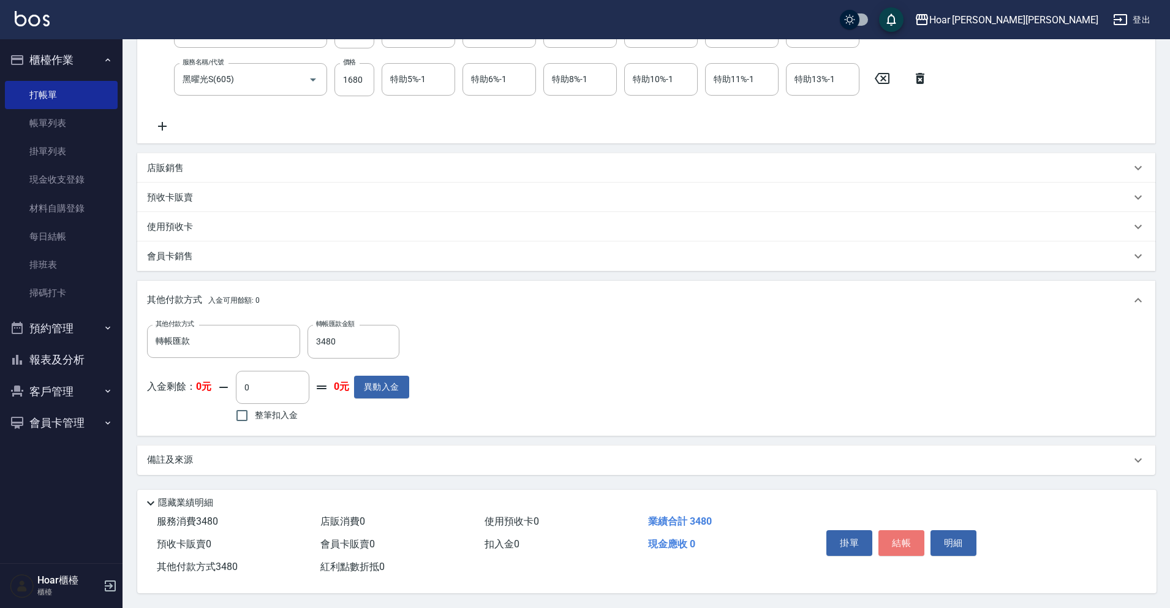
click at [906, 535] on button "結帳" at bounding box center [902, 543] width 46 height 26
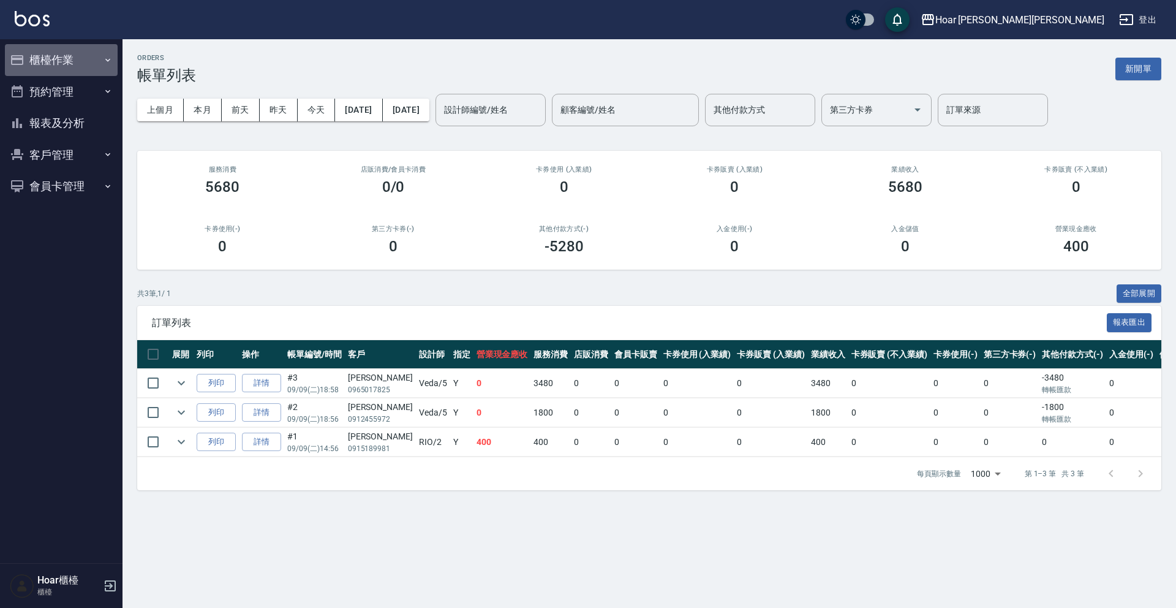
click at [44, 53] on button "櫃檯作業" at bounding box center [61, 60] width 113 height 32
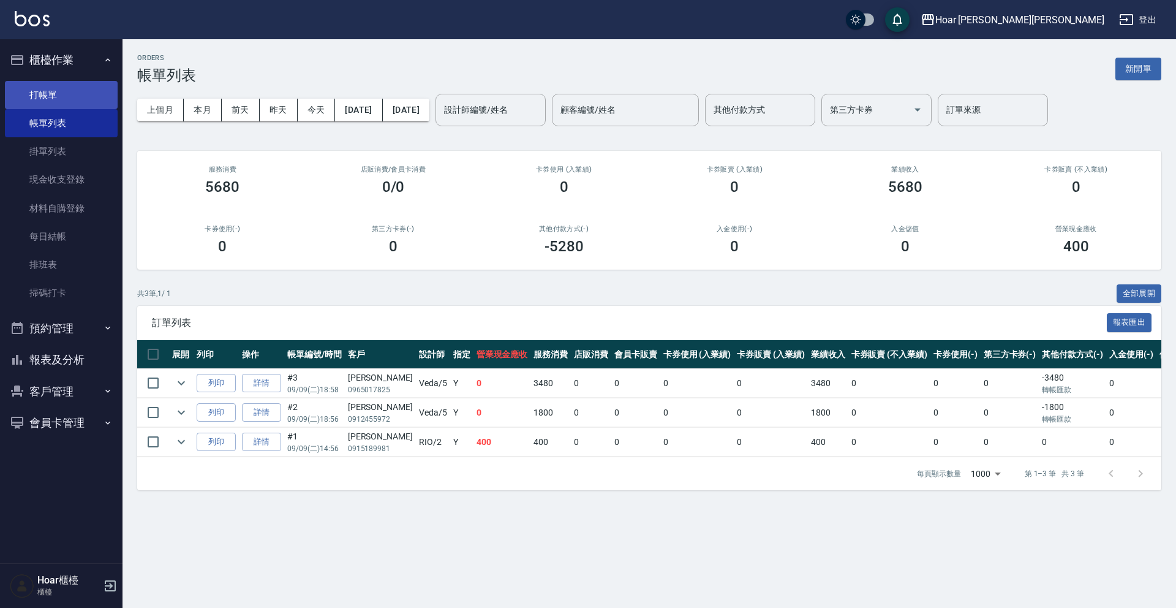
click at [66, 95] on link "打帳單" at bounding box center [61, 95] width 113 height 28
